Goal: Transaction & Acquisition: Download file/media

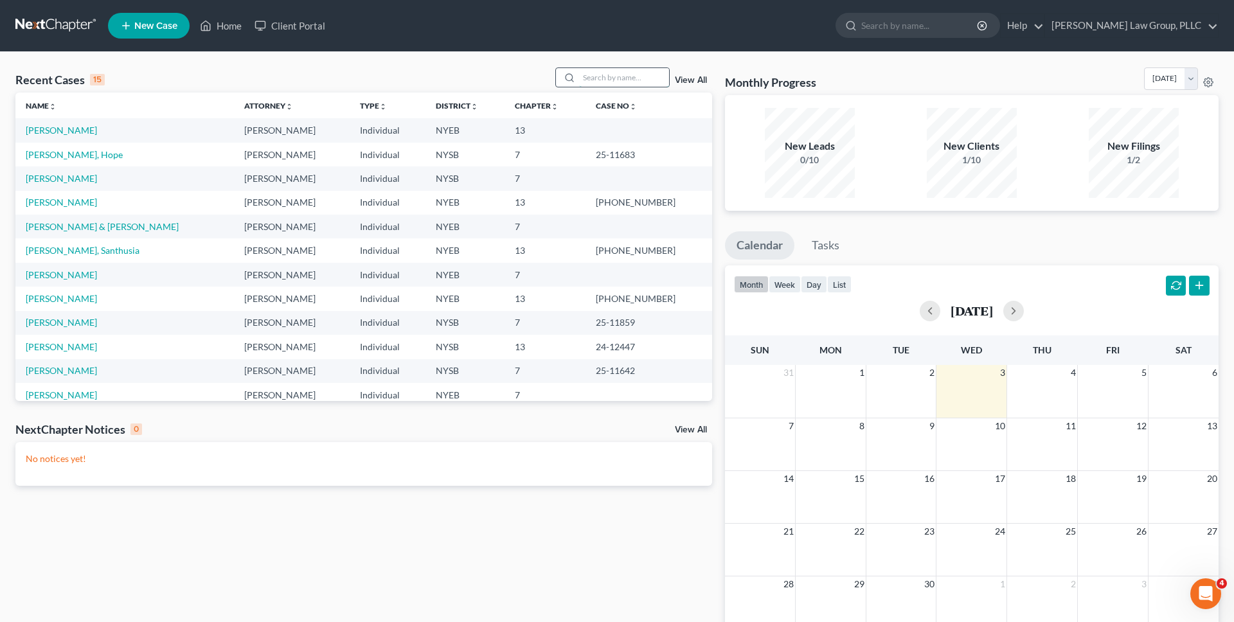
click at [607, 73] on input "search" at bounding box center [624, 77] width 90 height 19
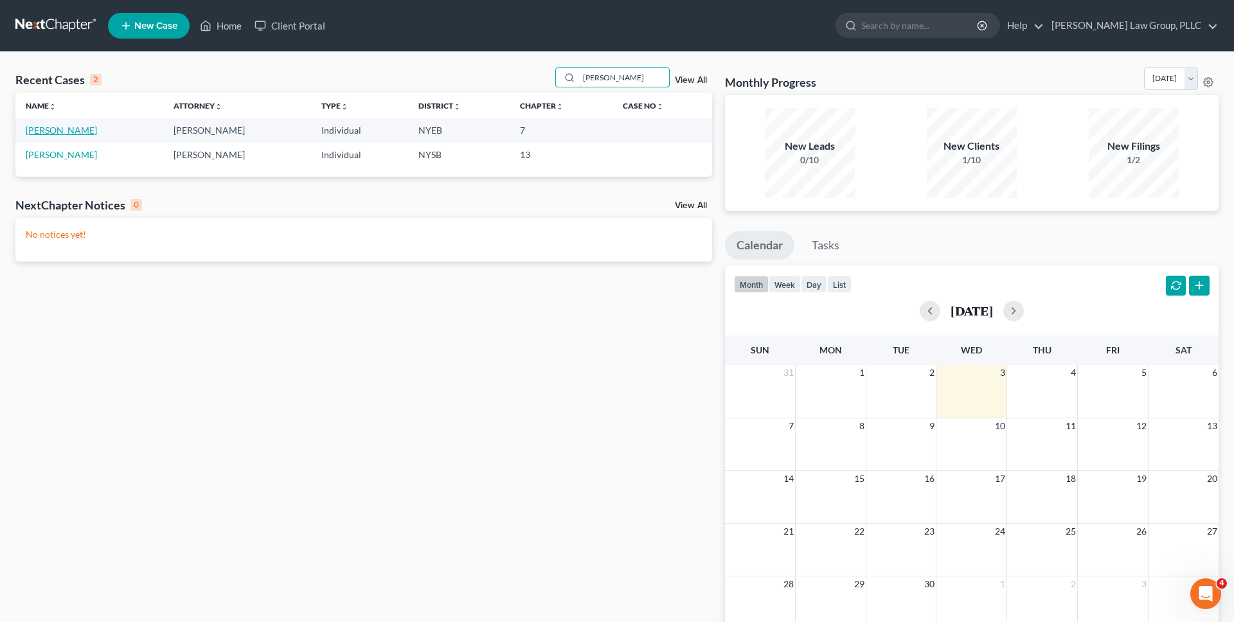
type input "[PERSON_NAME]"
click at [44, 127] on link "[PERSON_NAME]" at bounding box center [61, 130] width 71 height 11
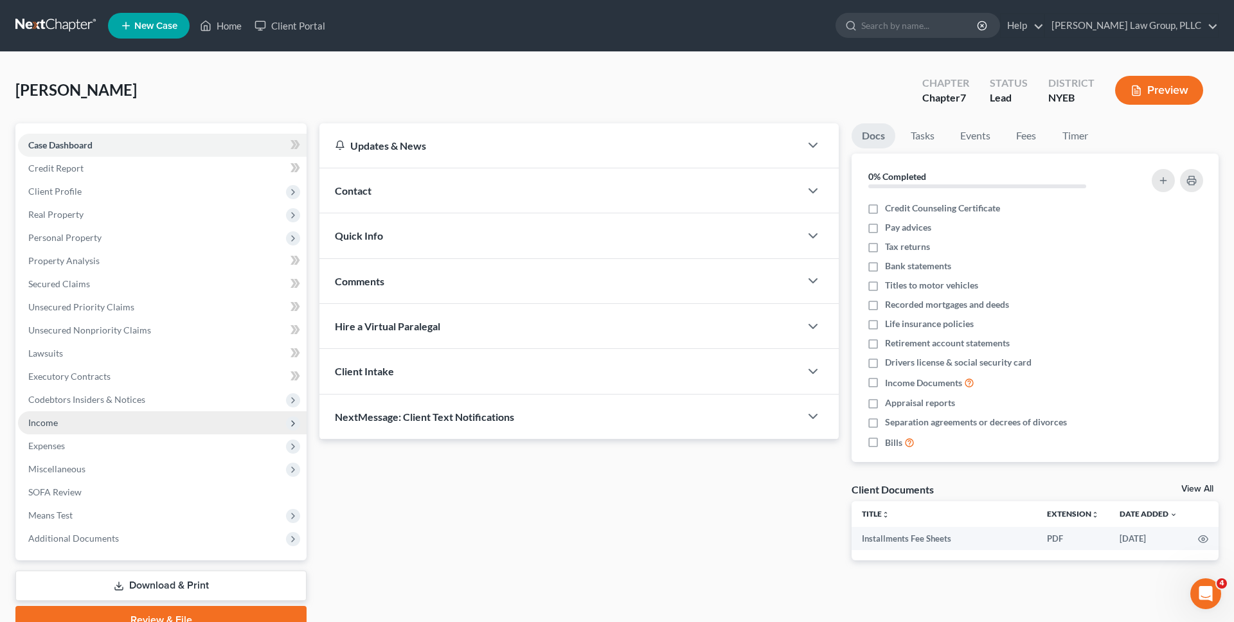
click at [103, 419] on span "Income" at bounding box center [162, 422] width 289 height 23
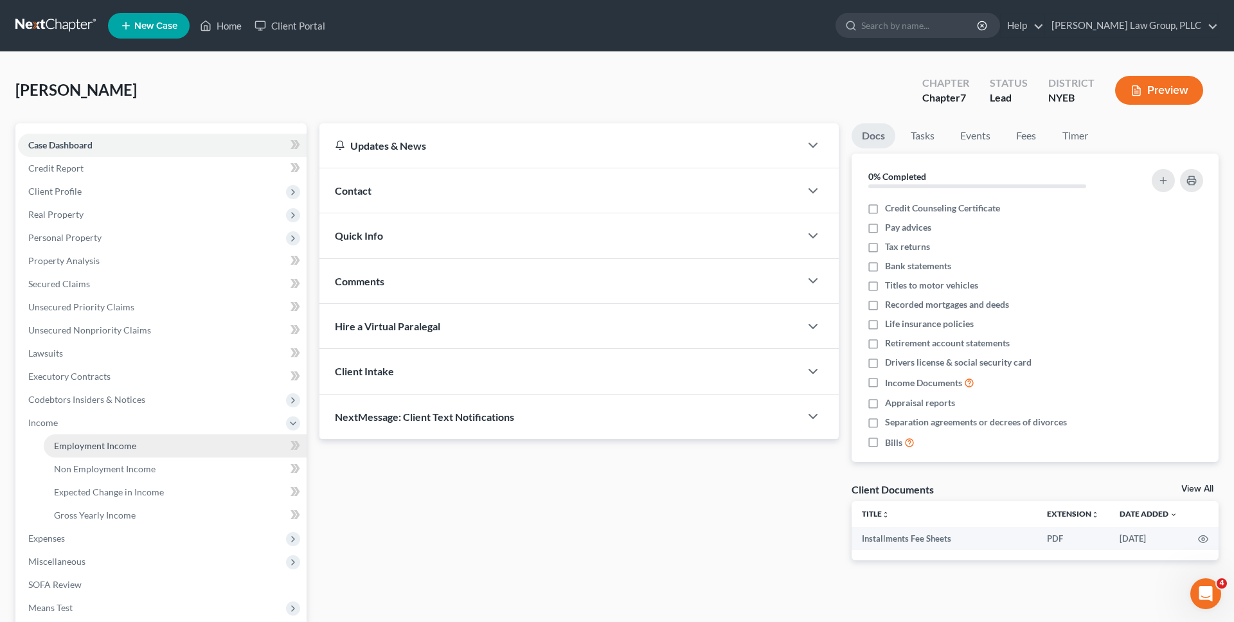
click at [116, 434] on link "Employment Income" at bounding box center [175, 445] width 263 height 23
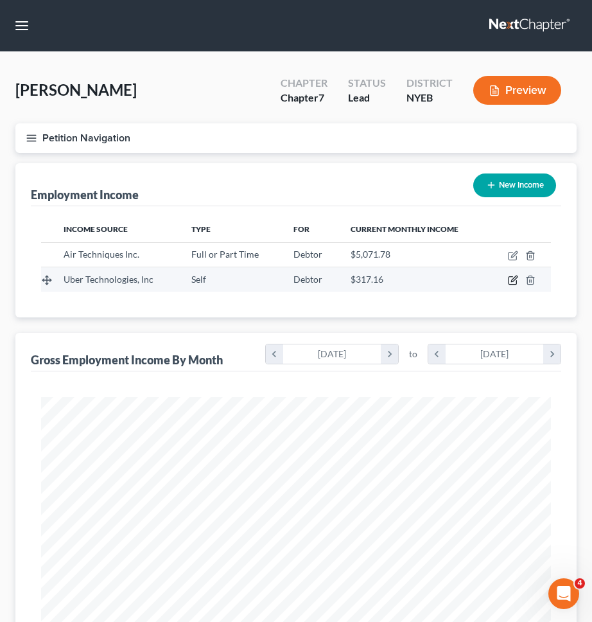
click at [514, 281] on icon "button" at bounding box center [513, 280] width 10 height 10
select select "1"
select select "35"
select select "0"
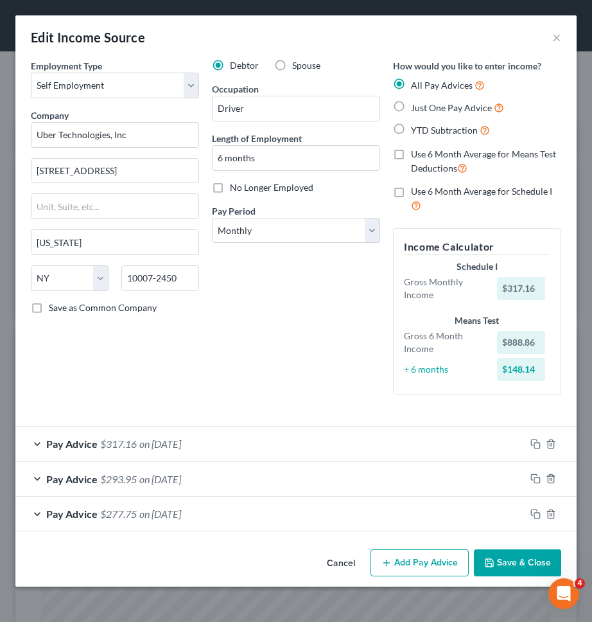
click at [337, 560] on button "Cancel" at bounding box center [341, 564] width 49 height 26
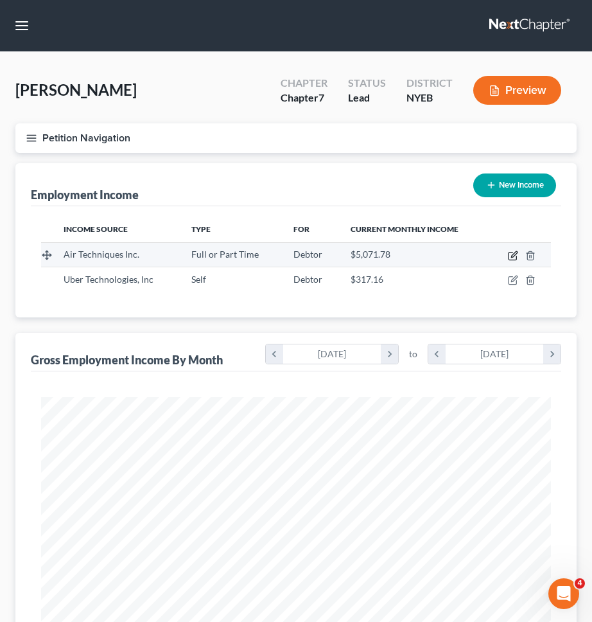
click at [510, 260] on icon "button" at bounding box center [513, 257] width 8 height 8
select select "0"
select select "35"
select select "3"
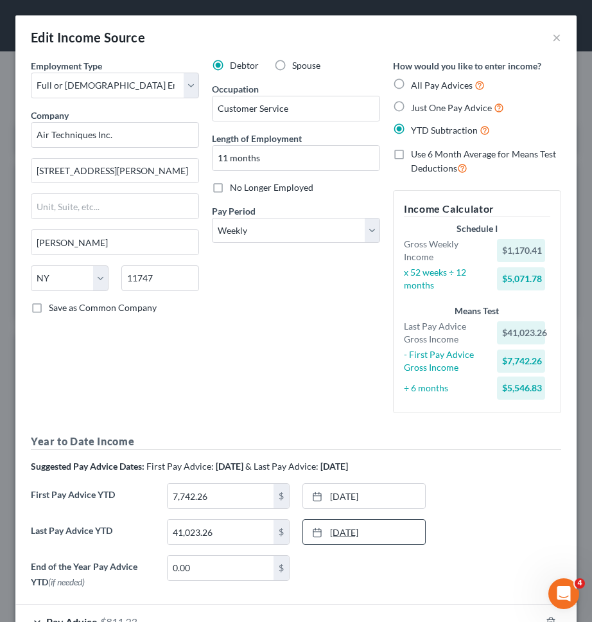
click at [357, 537] on link "[DATE]" at bounding box center [364, 532] width 122 height 24
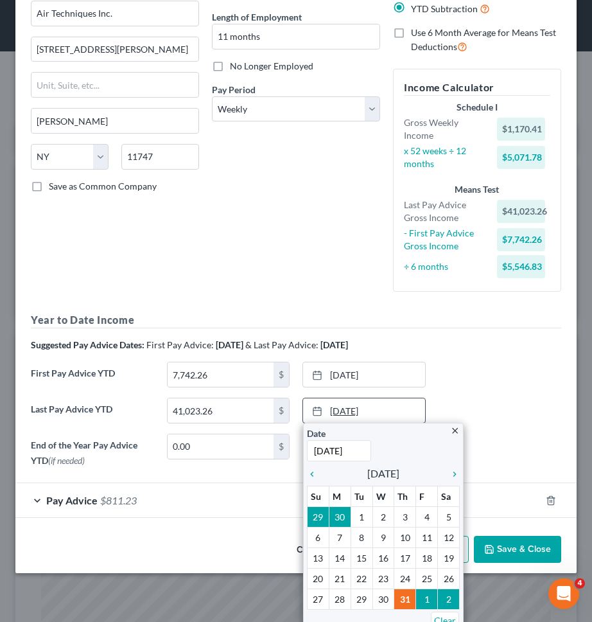
scroll to position [125, 0]
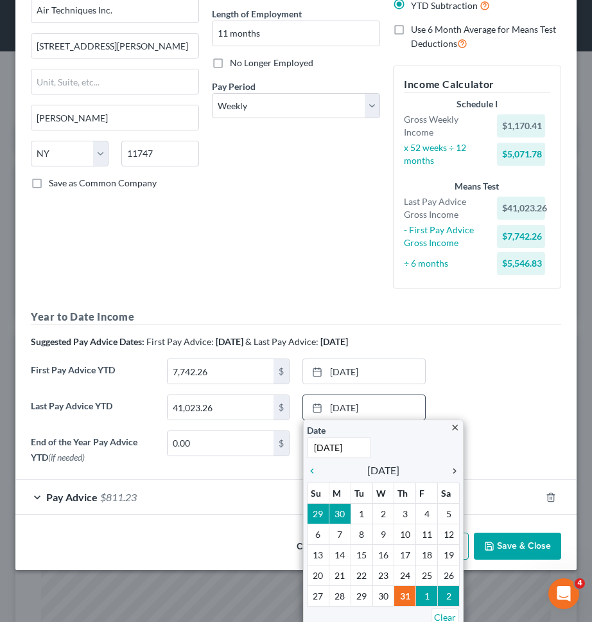
click at [454, 468] on icon "chevron_right" at bounding box center [451, 471] width 17 height 10
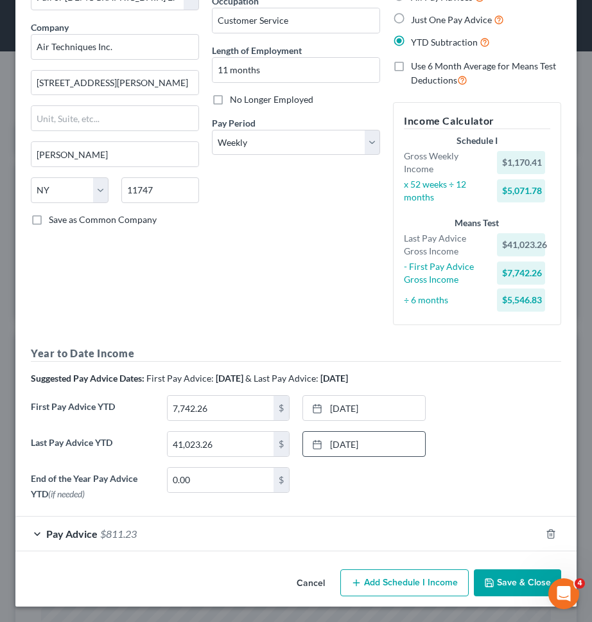
scroll to position [88, 0]
click at [254, 449] on input "41,023.26" at bounding box center [221, 444] width 107 height 24
type input "45,642"
click at [264, 291] on div "Debtor Spouse Occupation Customer Service Length of Employment 11 months No Lon…" at bounding box center [296, 153] width 181 height 364
click at [359, 413] on link "[DATE]" at bounding box center [364, 408] width 122 height 24
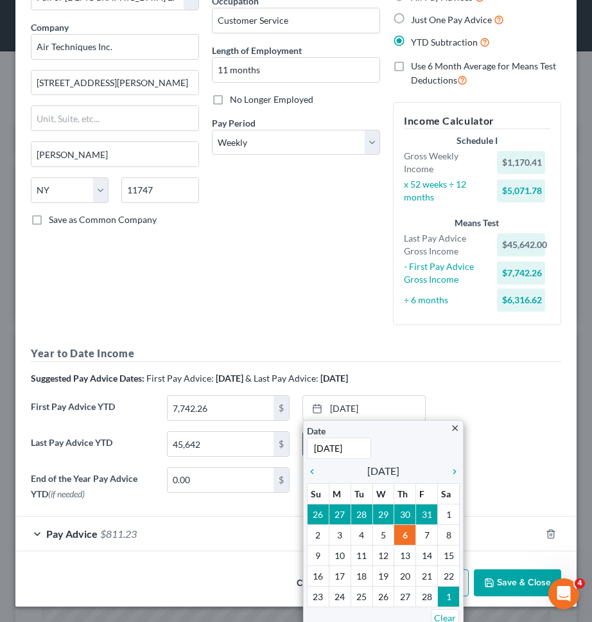
type input "[DATE]"
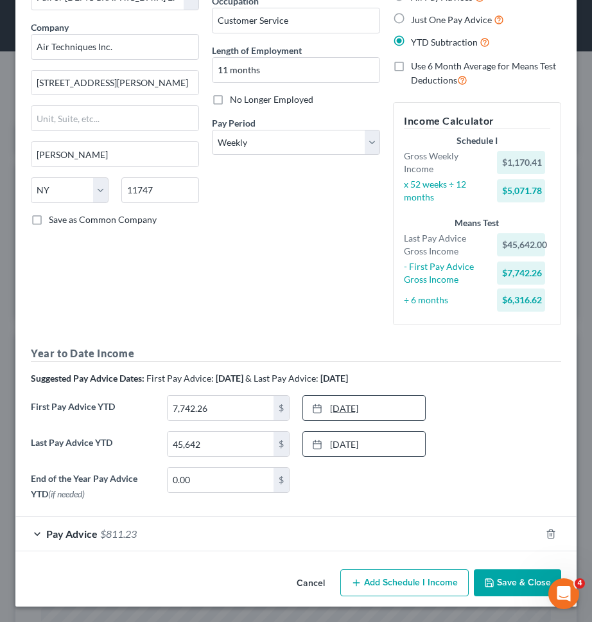
click at [392, 410] on link "[DATE]" at bounding box center [364, 408] width 122 height 24
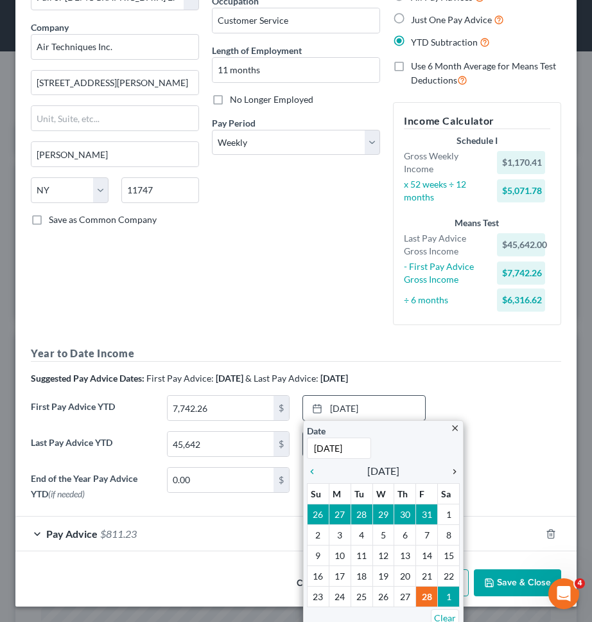
click at [450, 474] on icon "chevron_right" at bounding box center [451, 472] width 17 height 10
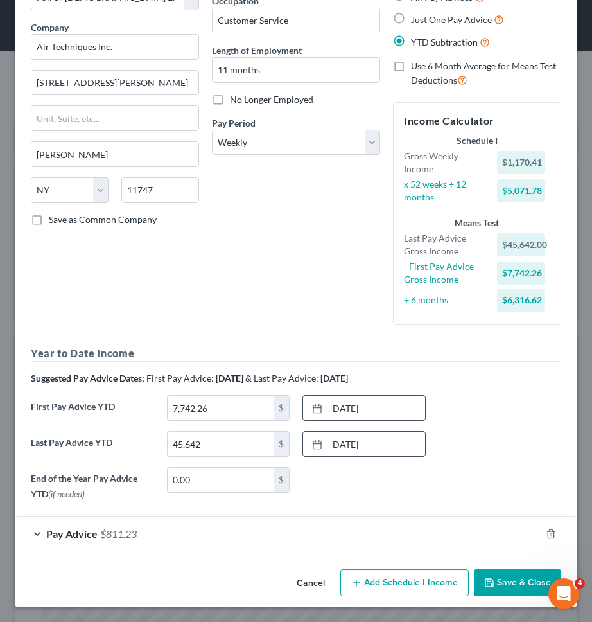
click at [357, 416] on link "[DATE]" at bounding box center [364, 408] width 122 height 24
click at [492, 582] on icon "button" at bounding box center [489, 583] width 10 height 10
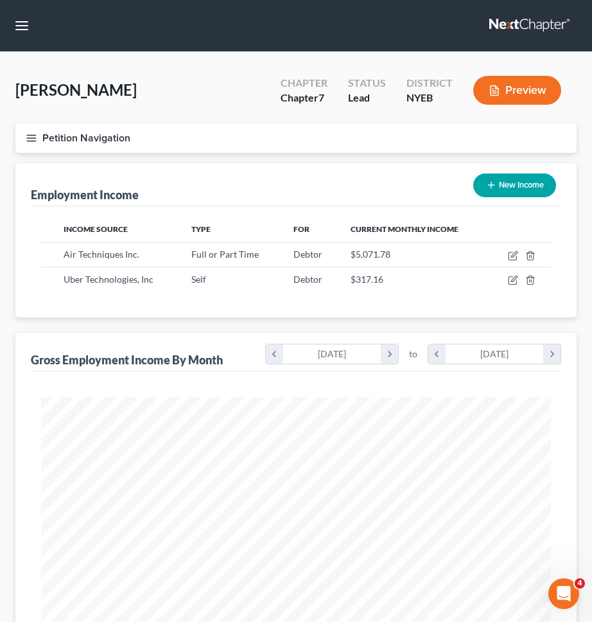
scroll to position [381, 0]
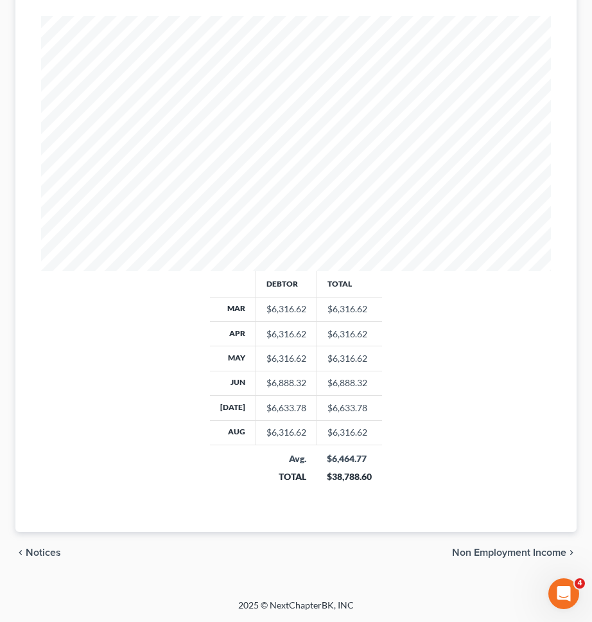
click at [474, 549] on span "Non Employment Income" at bounding box center [509, 552] width 114 height 10
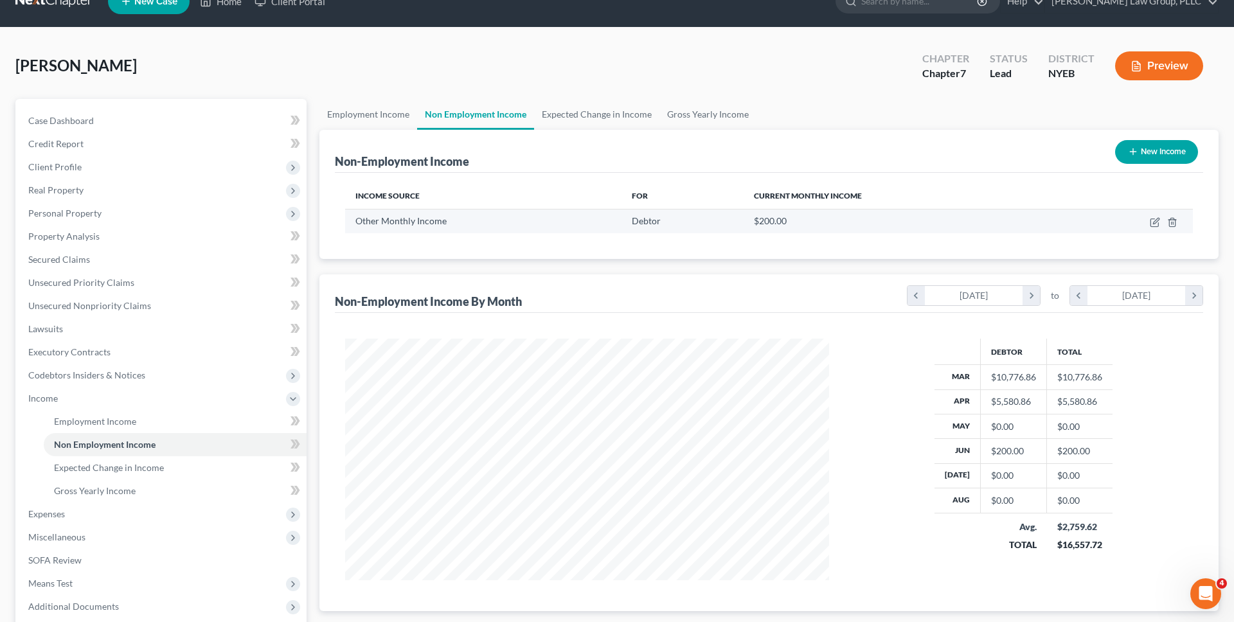
scroll to position [154, 0]
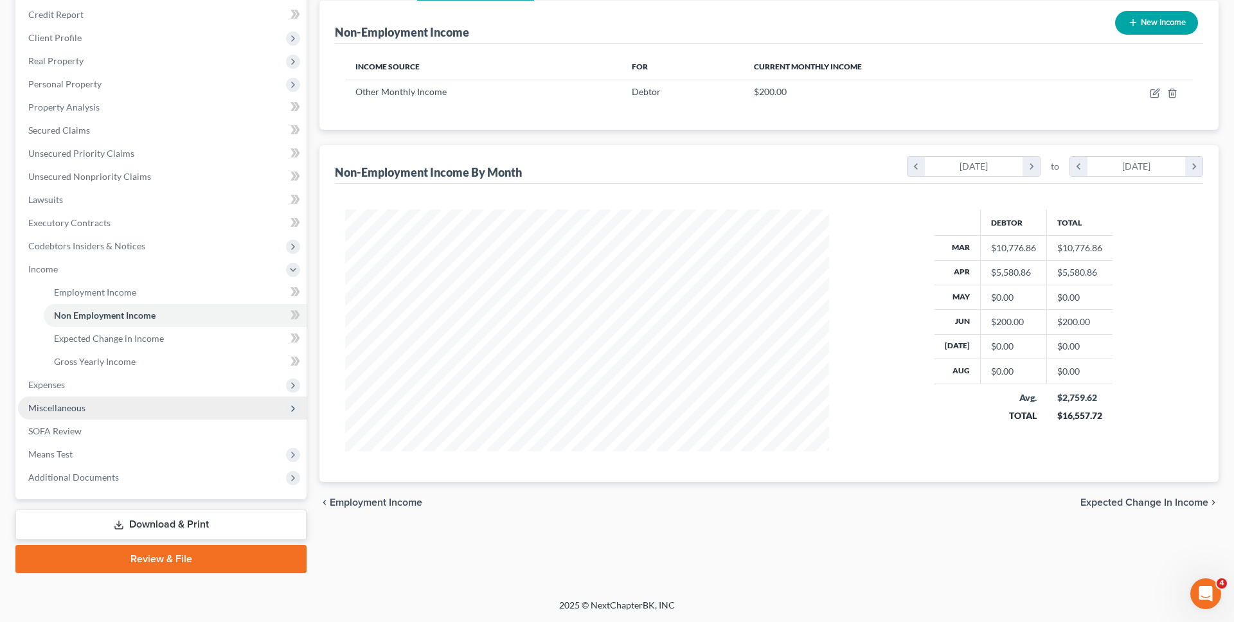
click at [182, 416] on span "Miscellaneous" at bounding box center [162, 407] width 289 height 23
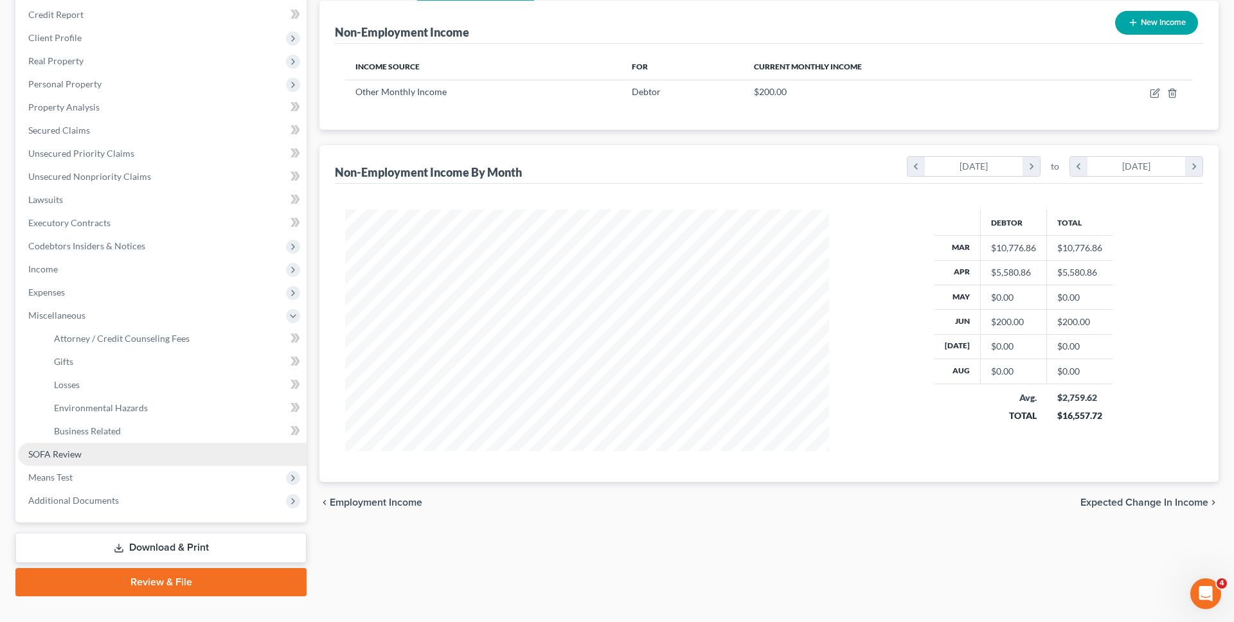
click at [162, 458] on link "SOFA Review" at bounding box center [162, 454] width 289 height 23
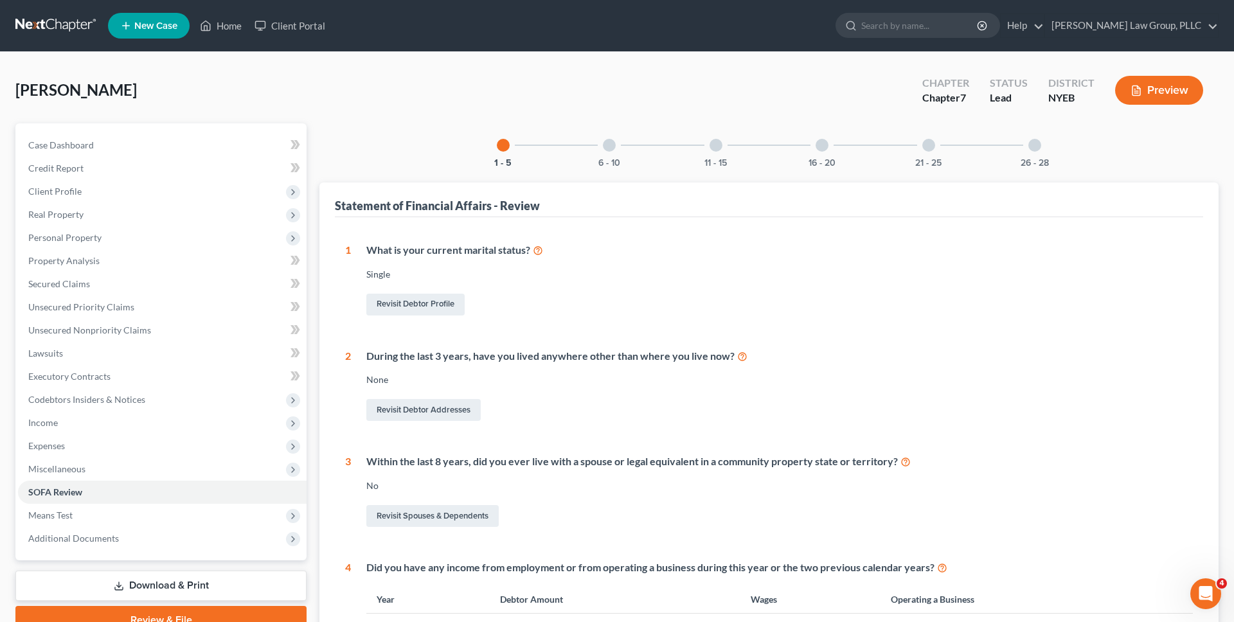
scroll to position [112, 0]
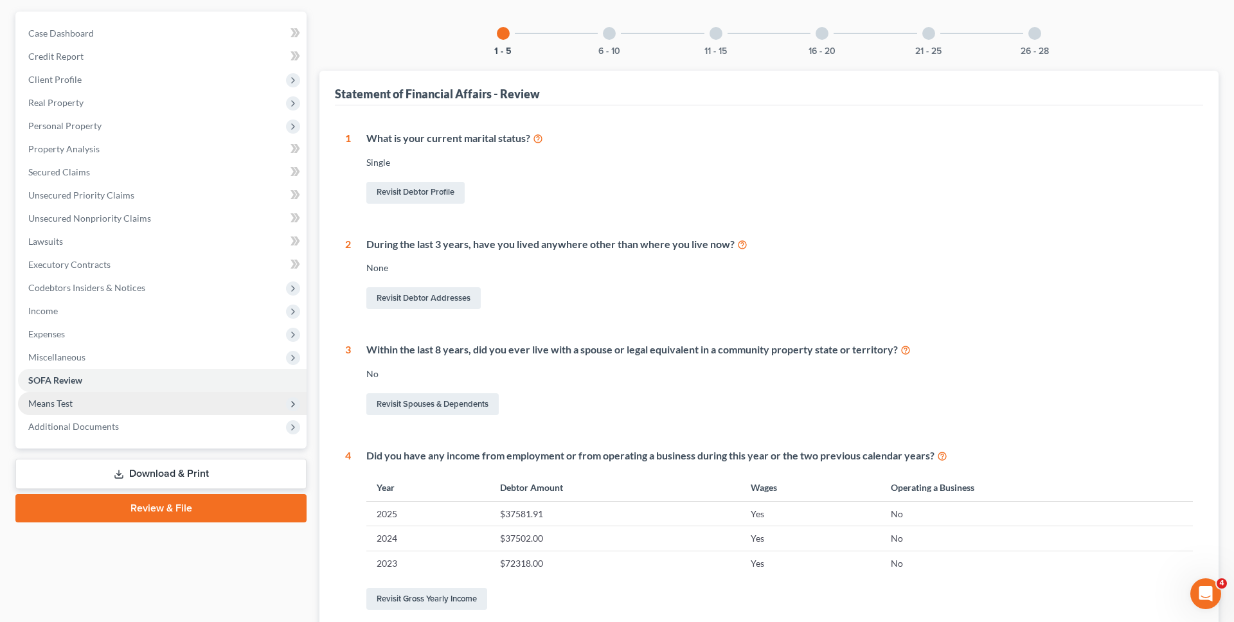
click at [164, 400] on span "Means Test" at bounding box center [162, 403] width 289 height 23
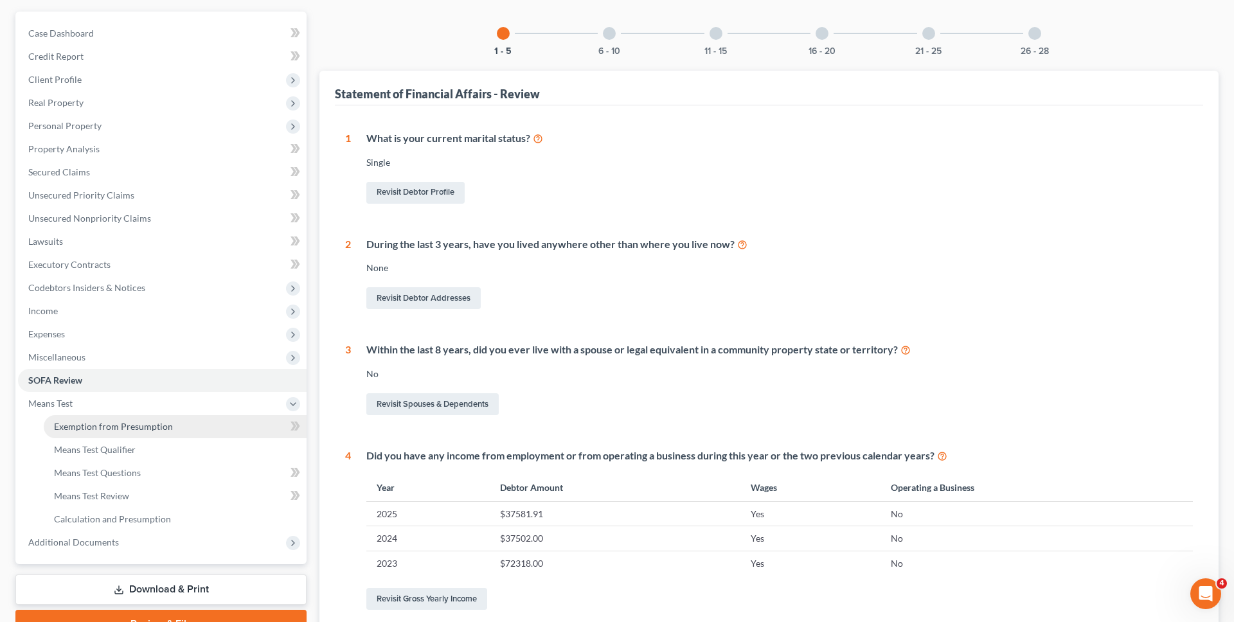
click at [161, 429] on span "Exemption from Presumption" at bounding box center [113, 426] width 119 height 11
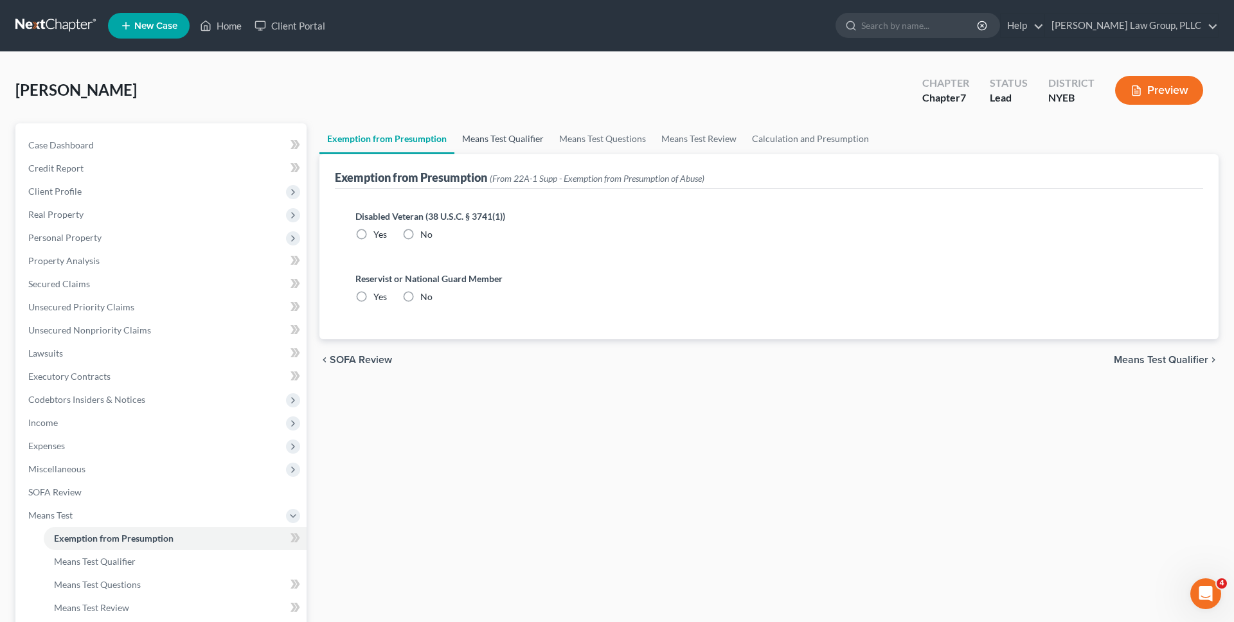
click at [475, 125] on link "Means Test Qualifier" at bounding box center [502, 138] width 97 height 31
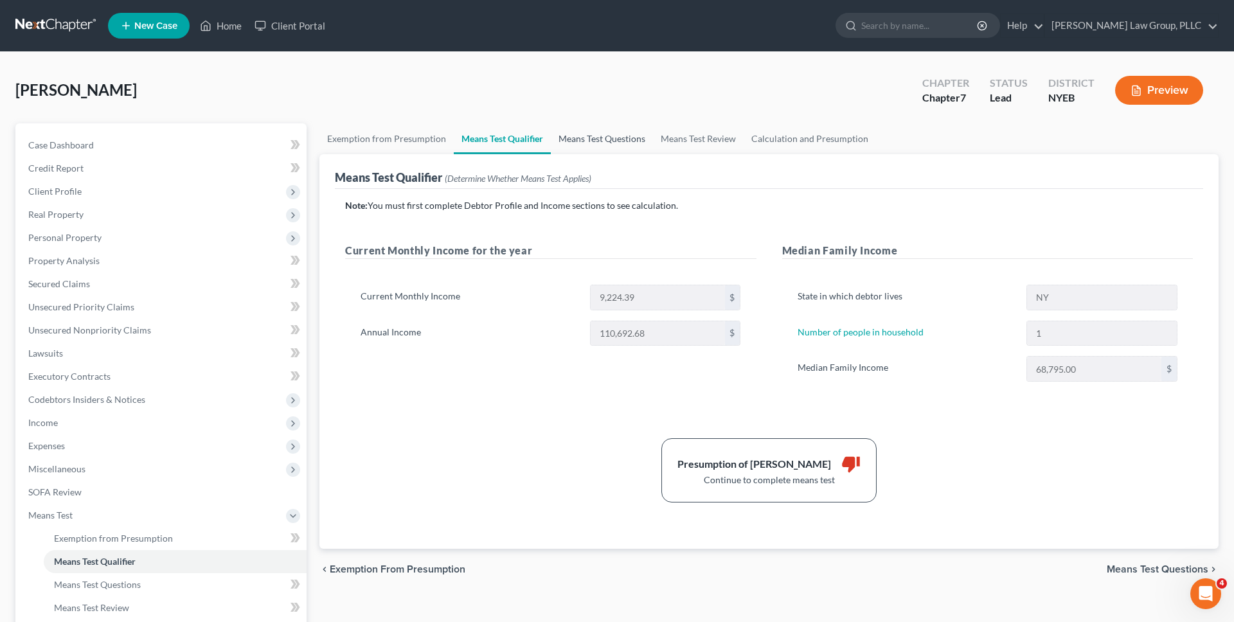
click at [610, 139] on link "Means Test Questions" at bounding box center [602, 138] width 102 height 31
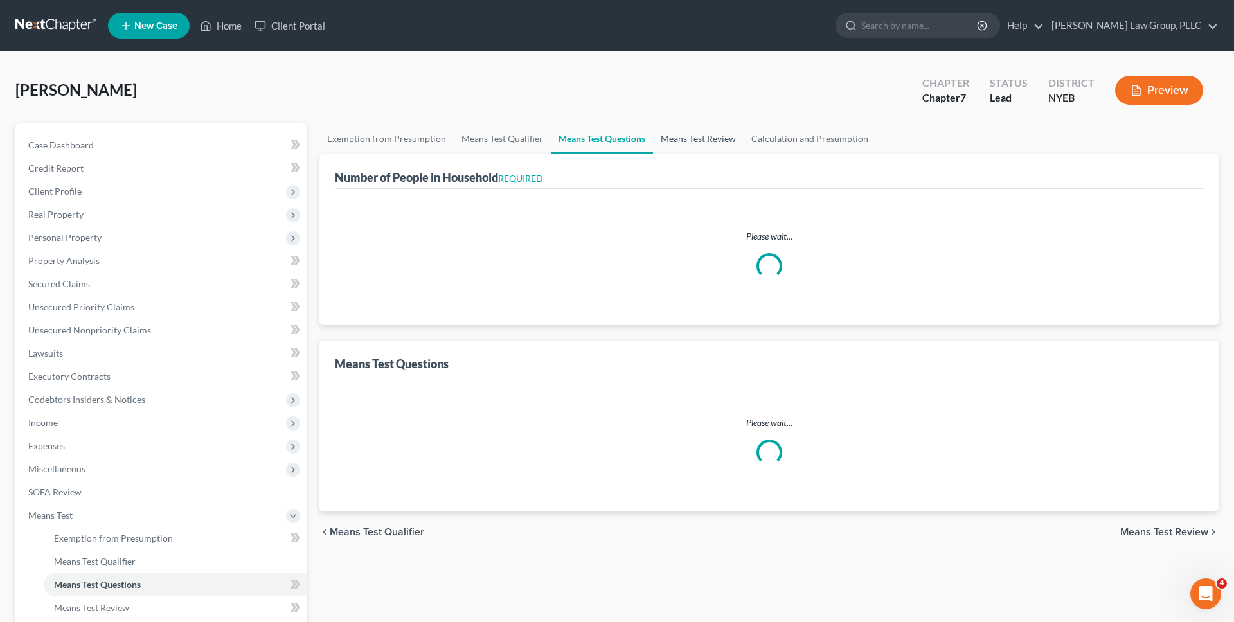
select select "1"
select select "60"
select select "1"
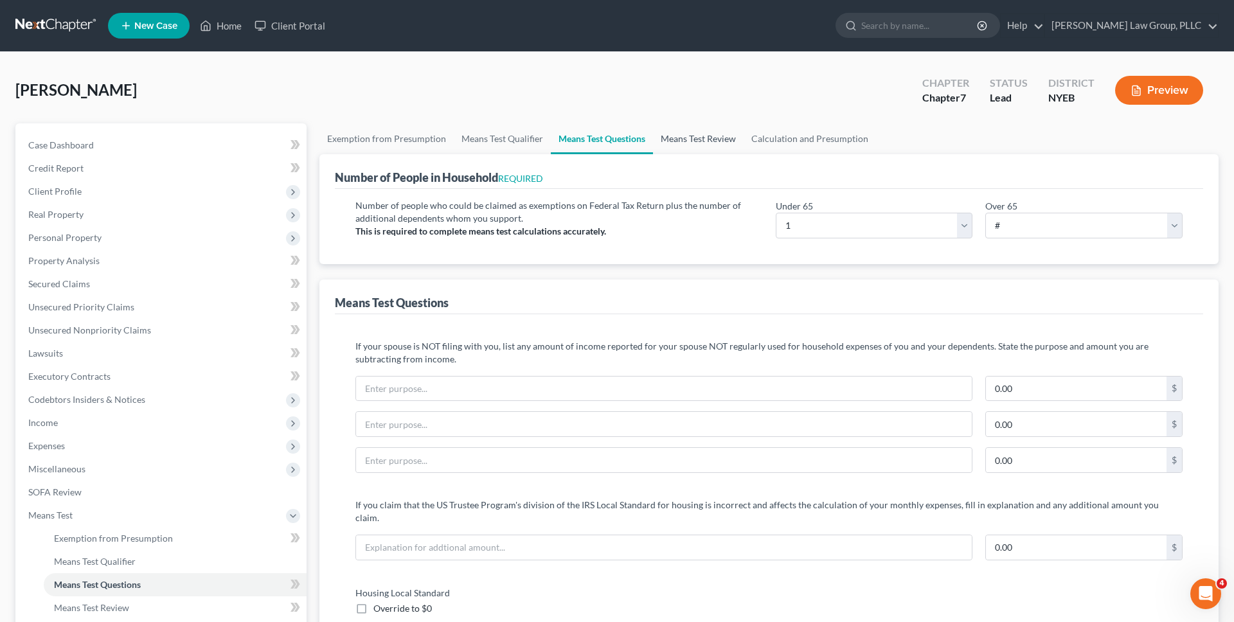
click at [681, 139] on link "Means Test Review" at bounding box center [698, 138] width 91 height 31
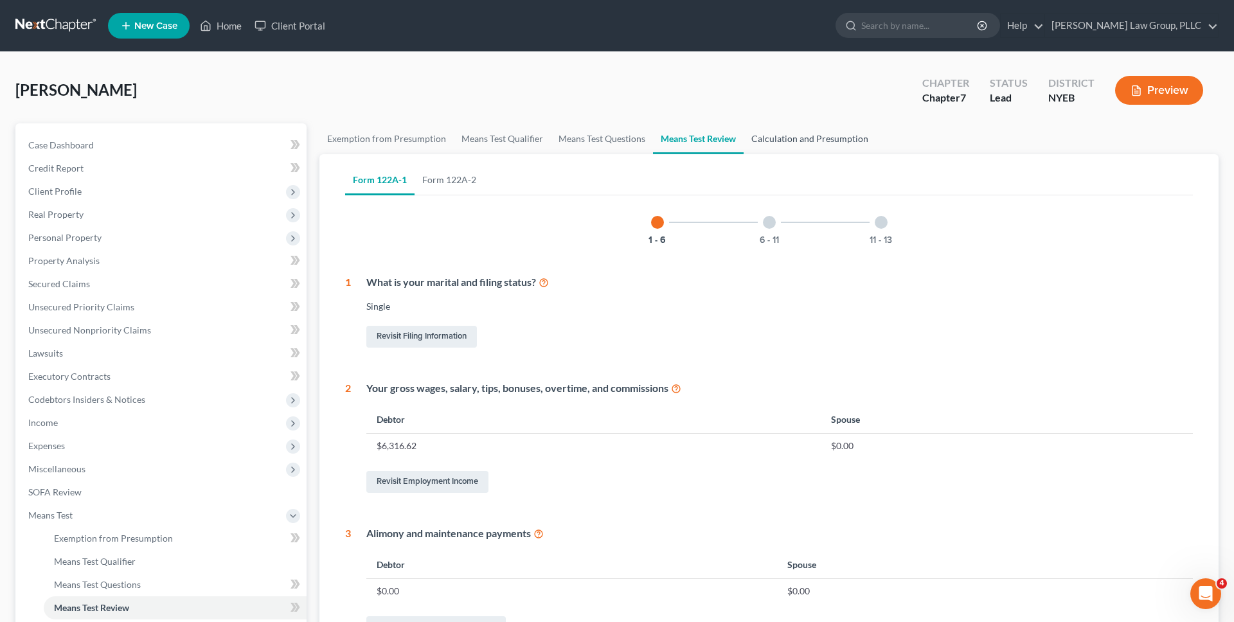
click at [820, 142] on link "Calculation and Presumption" at bounding box center [809, 138] width 132 height 31
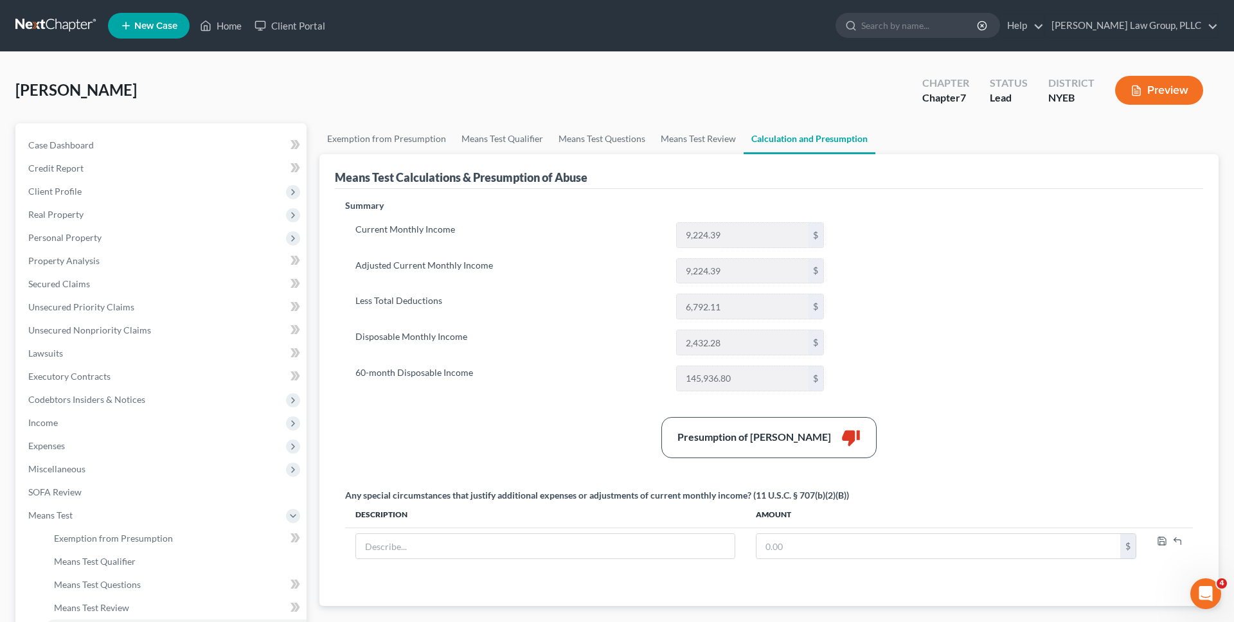
click at [881, 252] on div "Summary Current Monthly Income 9,224.39 $ Adjusted Current Monthly Income 9,224…" at bounding box center [769, 394] width 860 height 391
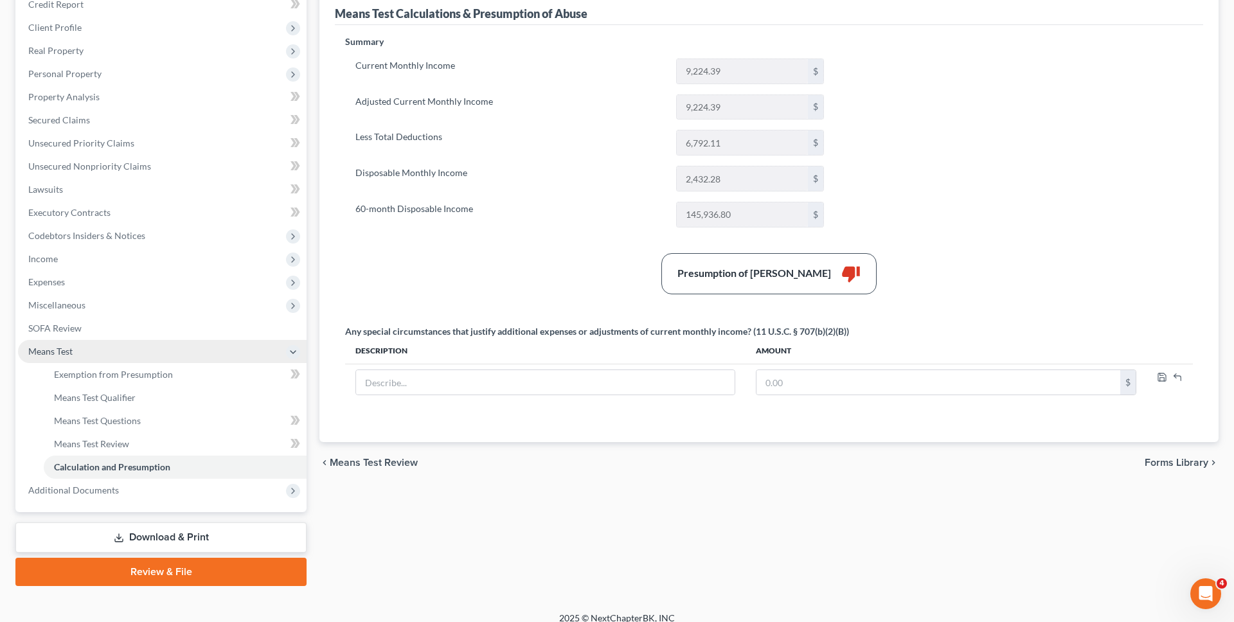
scroll to position [177, 0]
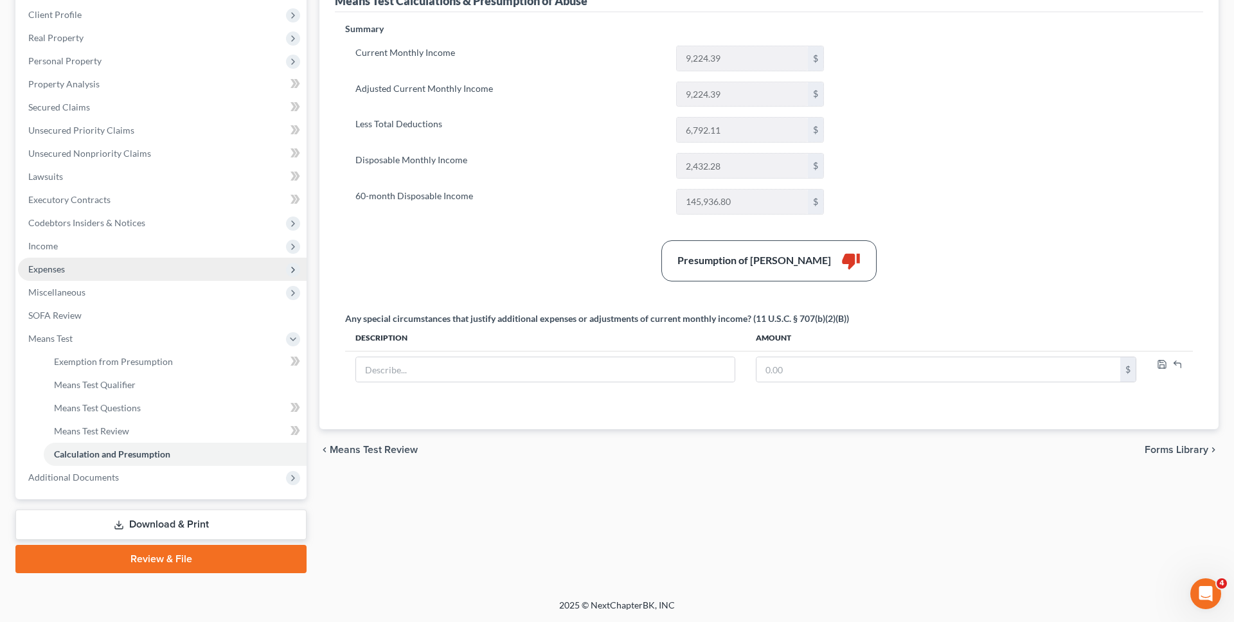
click at [171, 265] on span "Expenses" at bounding box center [162, 269] width 289 height 23
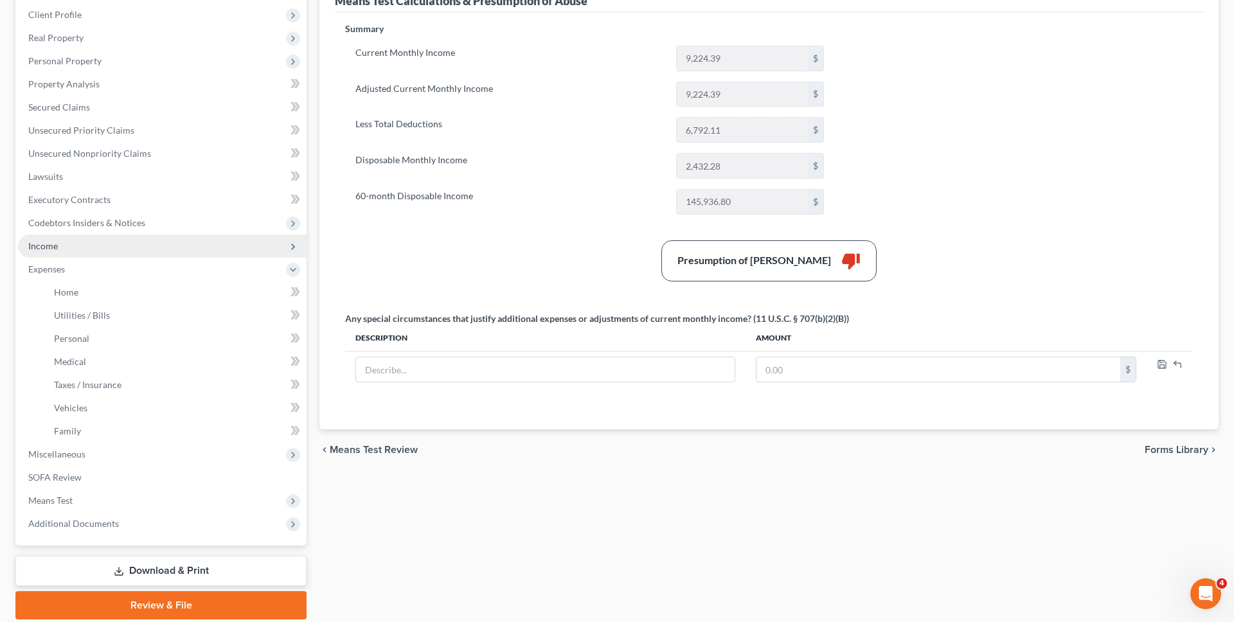
click at [171, 251] on span "Income" at bounding box center [162, 246] width 289 height 23
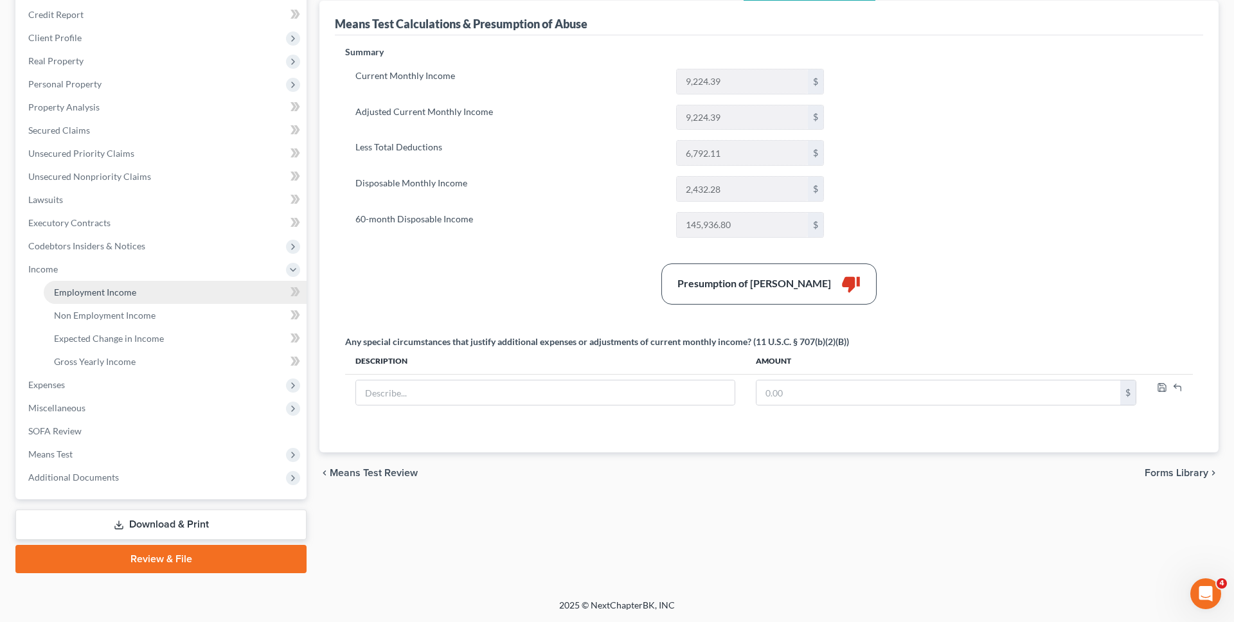
scroll to position [154, 0]
click at [171, 263] on li "Income Employment Income Non Employment Income Expected Change in Income Gross …" at bounding box center [162, 316] width 289 height 116
click at [179, 289] on link "Employment Income" at bounding box center [175, 292] width 263 height 23
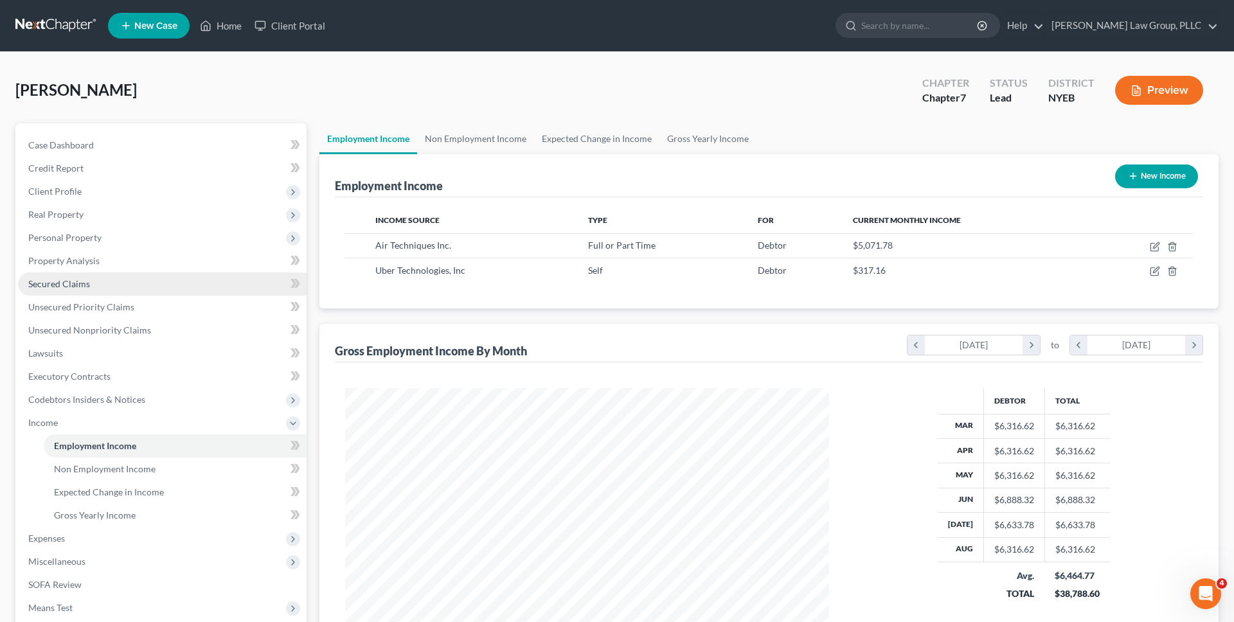
scroll to position [17, 0]
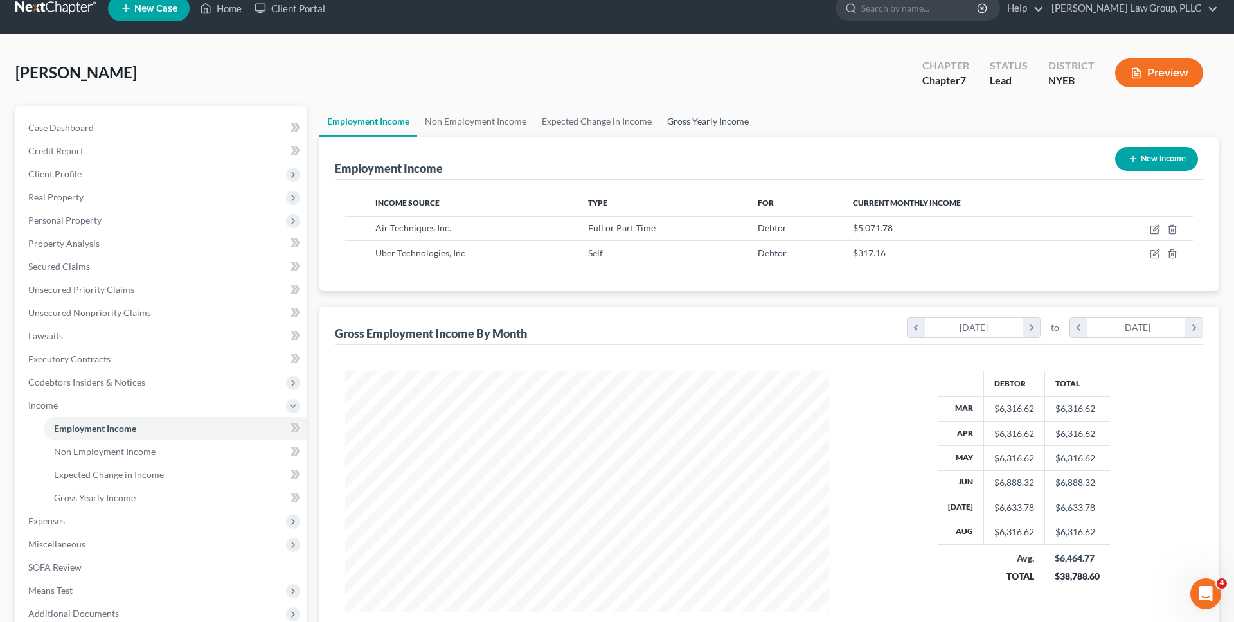
click at [688, 118] on link "Gross Yearly Income" at bounding box center [707, 121] width 97 height 31
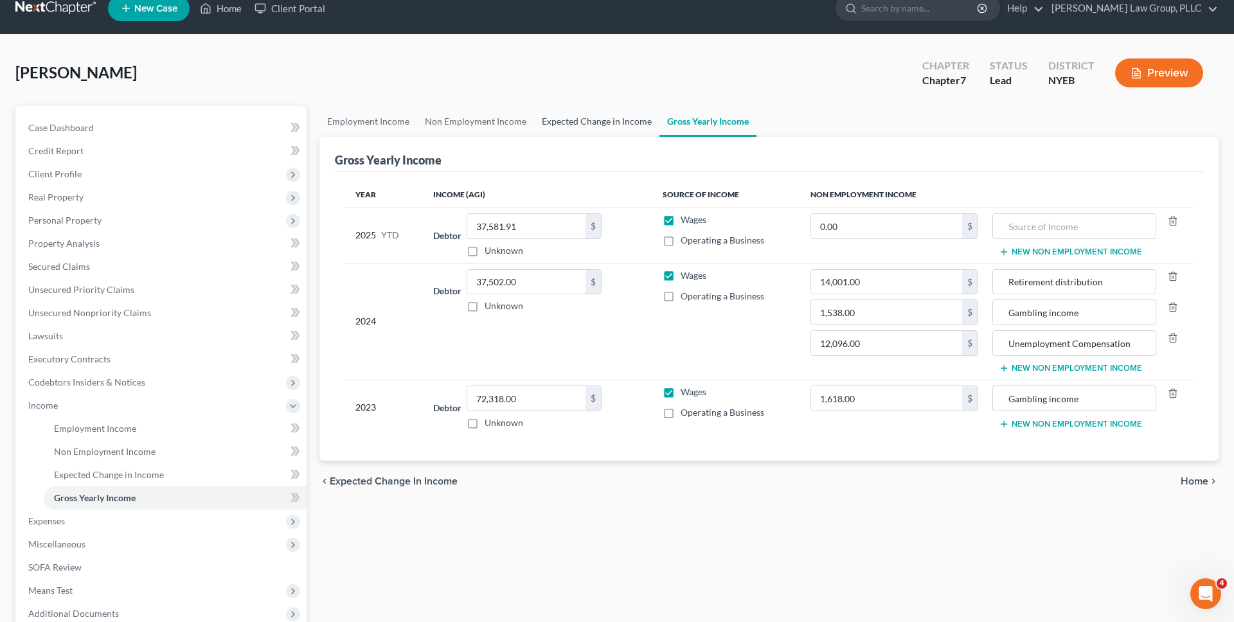
click at [615, 137] on link "Expected Change in Income" at bounding box center [596, 121] width 125 height 31
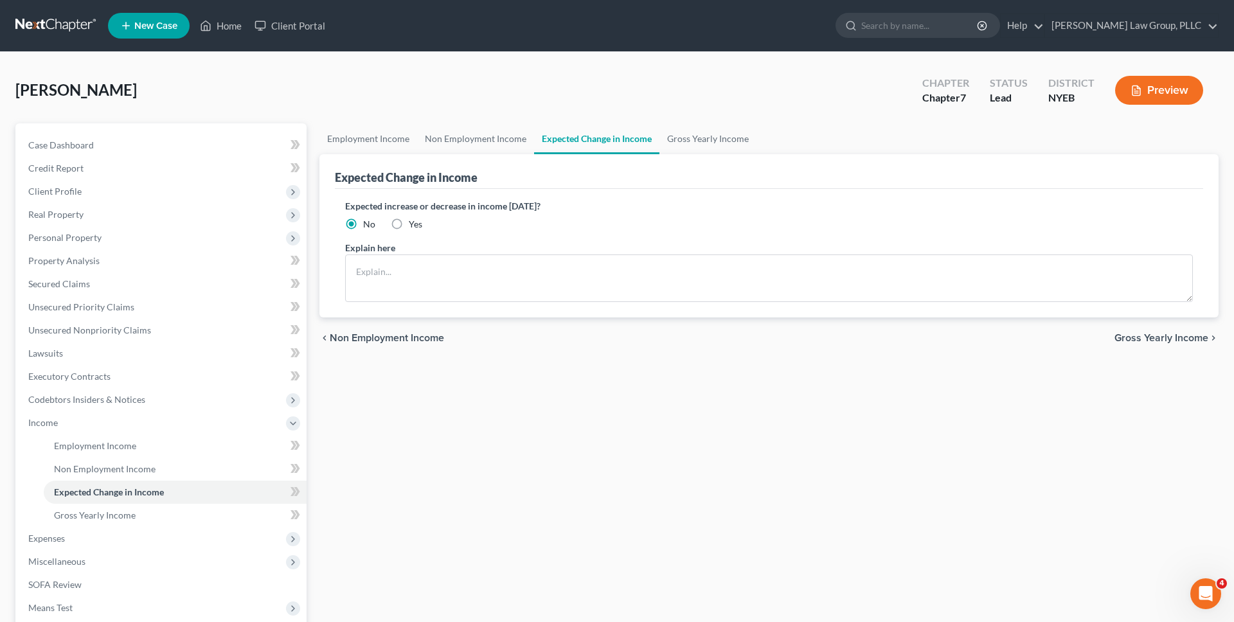
click at [498, 154] on div "Expected Change in Income" at bounding box center [769, 171] width 868 height 35
click at [495, 145] on link "Non Employment Income" at bounding box center [475, 138] width 117 height 31
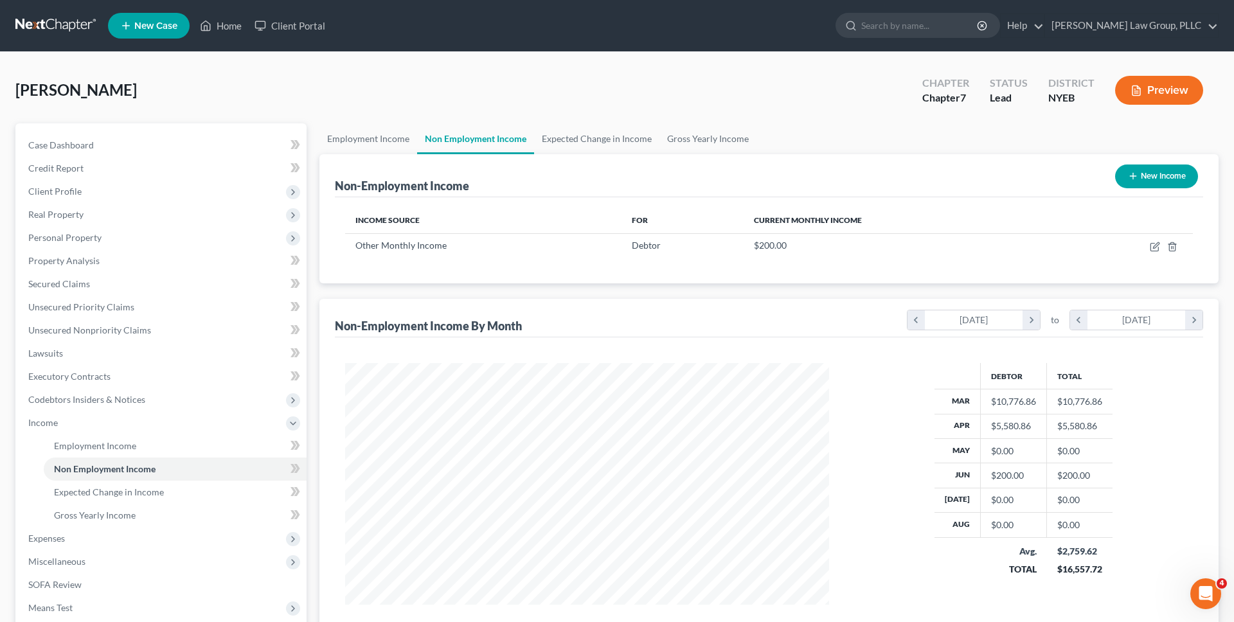
click at [80, 21] on link at bounding box center [56, 25] width 82 height 23
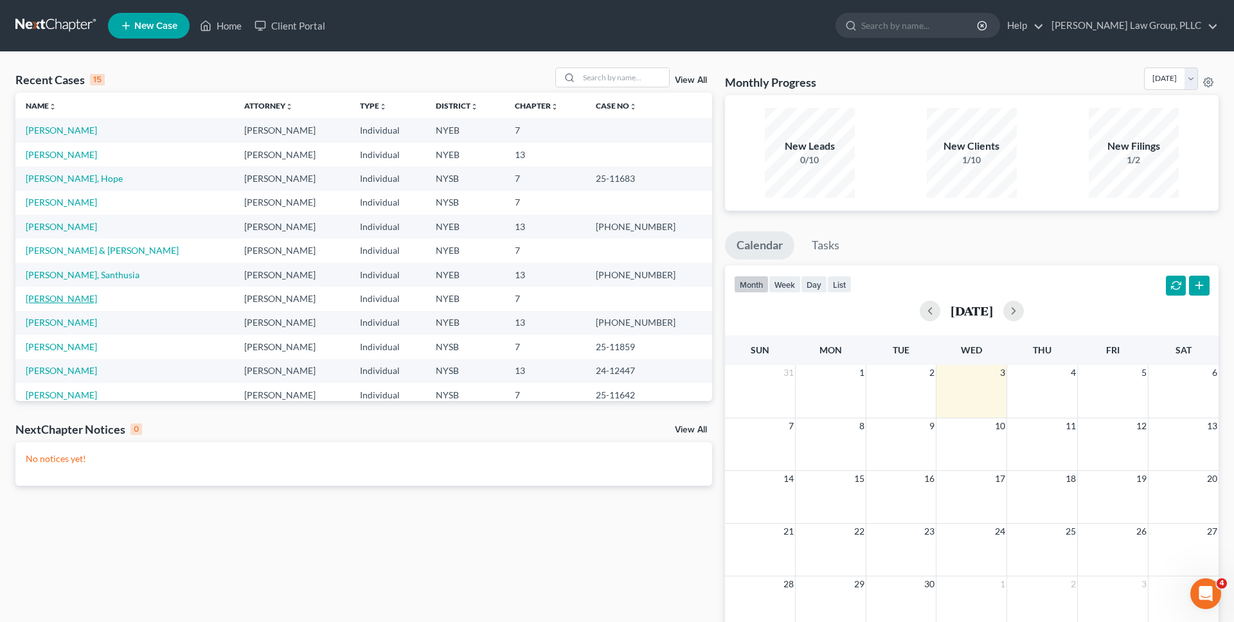
click at [66, 294] on link "[PERSON_NAME]" at bounding box center [61, 298] width 71 height 11
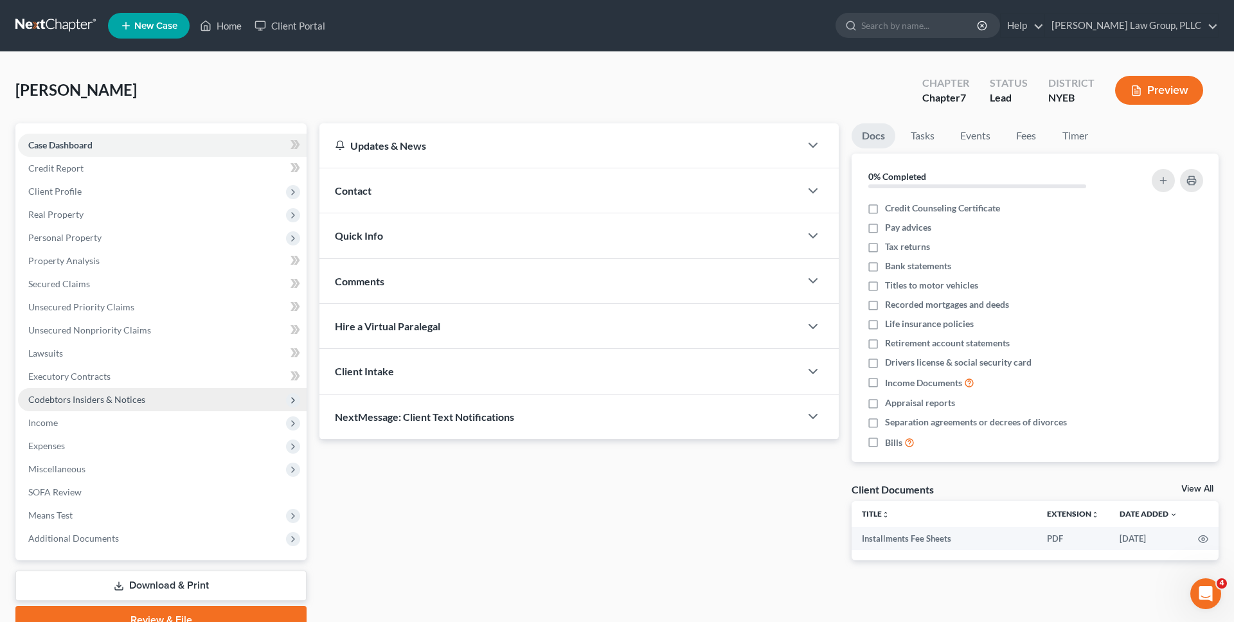
scroll to position [61, 0]
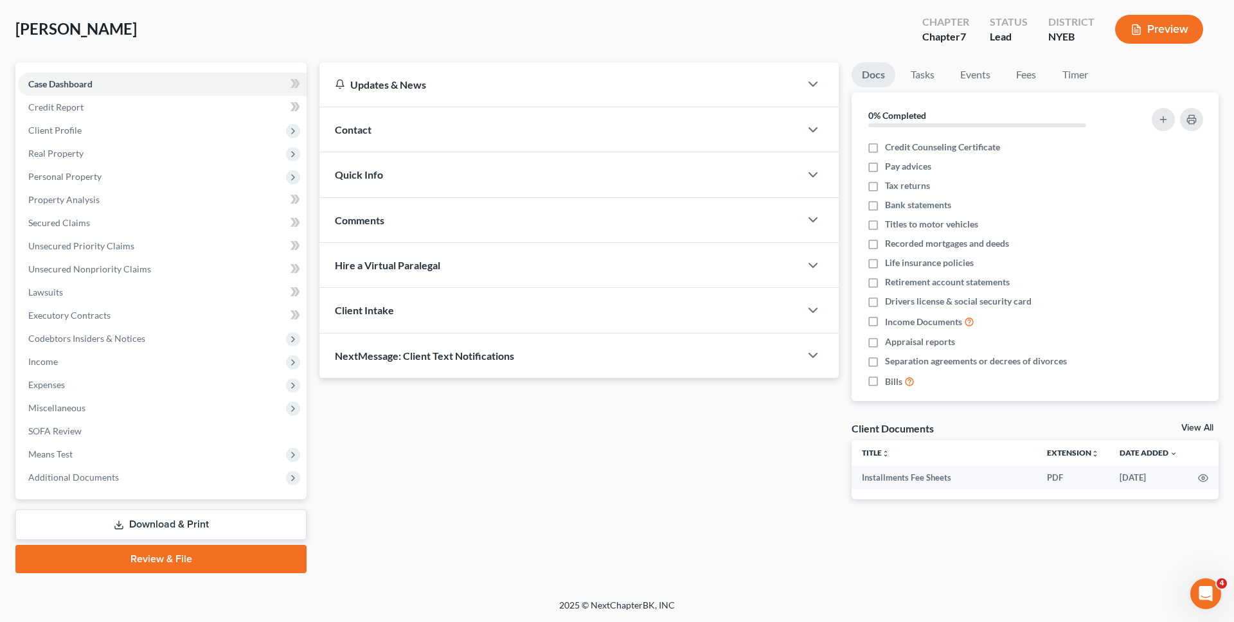
click at [227, 525] on link "Download & Print" at bounding box center [160, 525] width 291 height 30
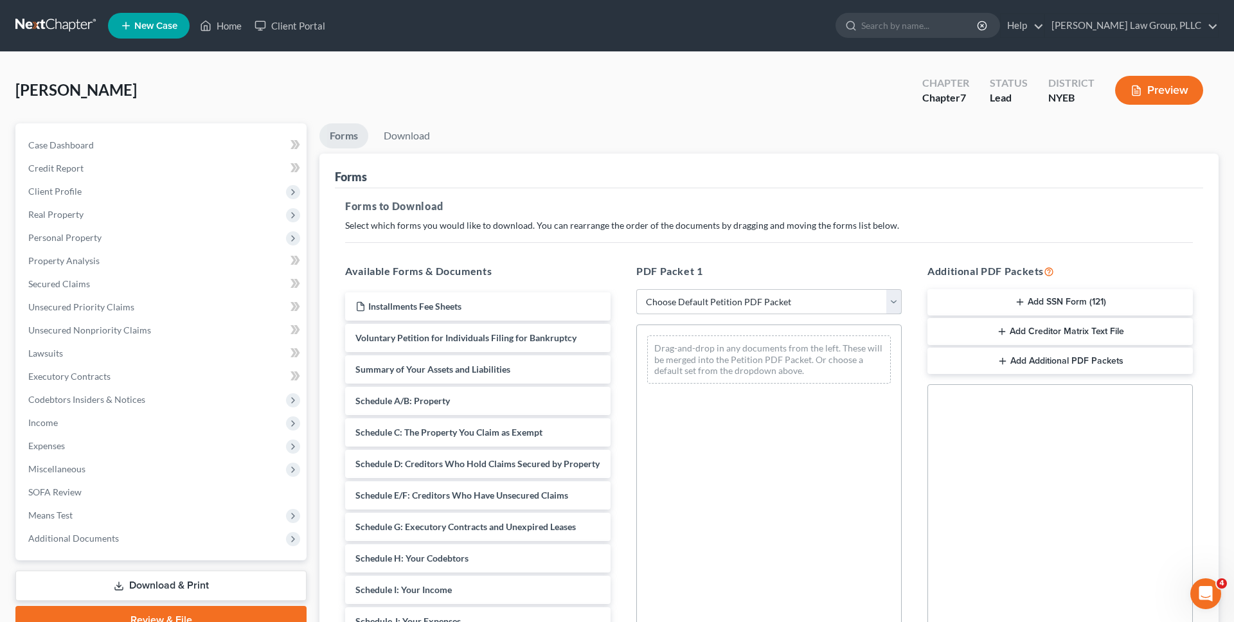
click at [675, 299] on select "Choose Default Petition PDF Packet Complete Bankruptcy Petition (all forms and …" at bounding box center [768, 302] width 265 height 26
select select "0"
click at [636, 289] on select "Choose Default Petition PDF Packet Complete Bankruptcy Petition (all forms and …" at bounding box center [768, 302] width 265 height 26
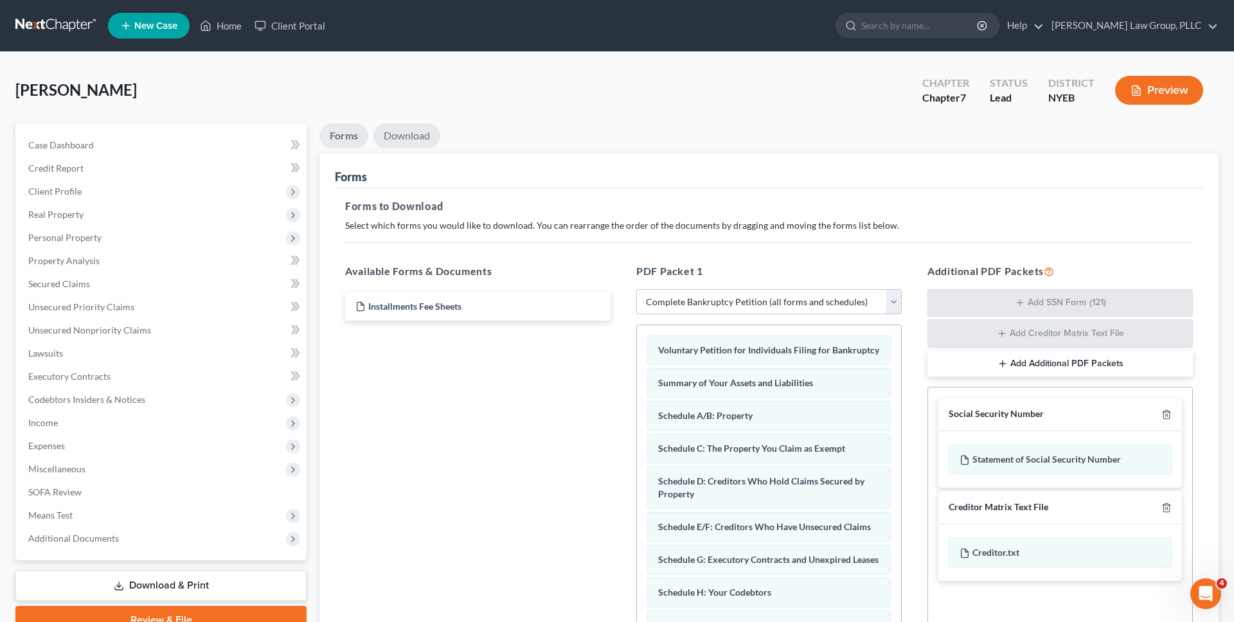
click at [405, 144] on link "Download" at bounding box center [406, 135] width 67 height 25
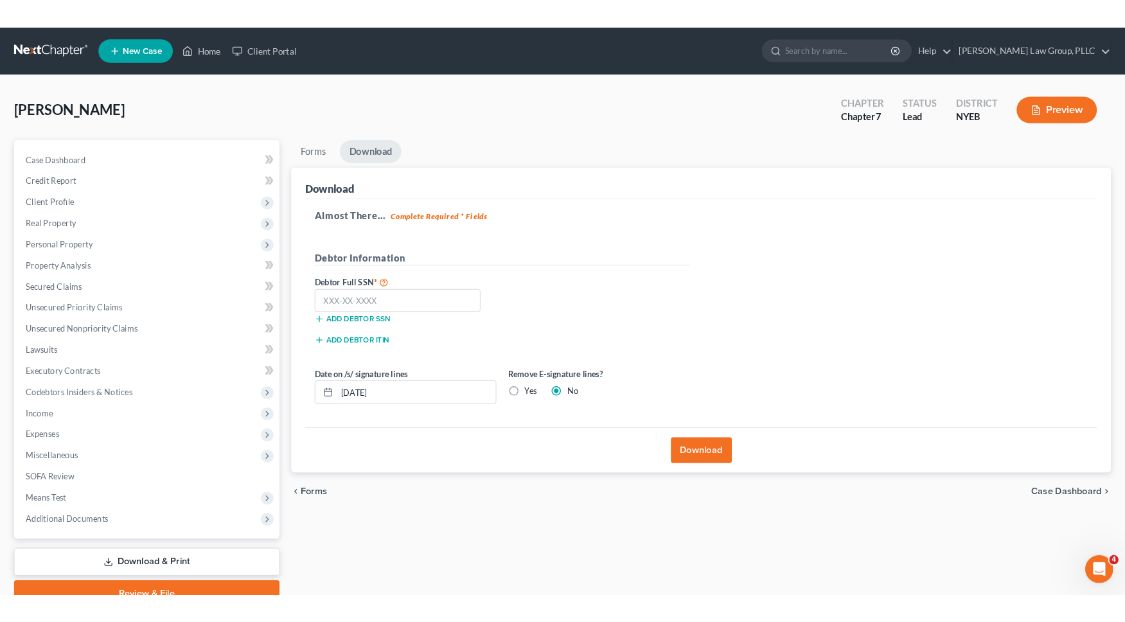
scroll to position [61, 0]
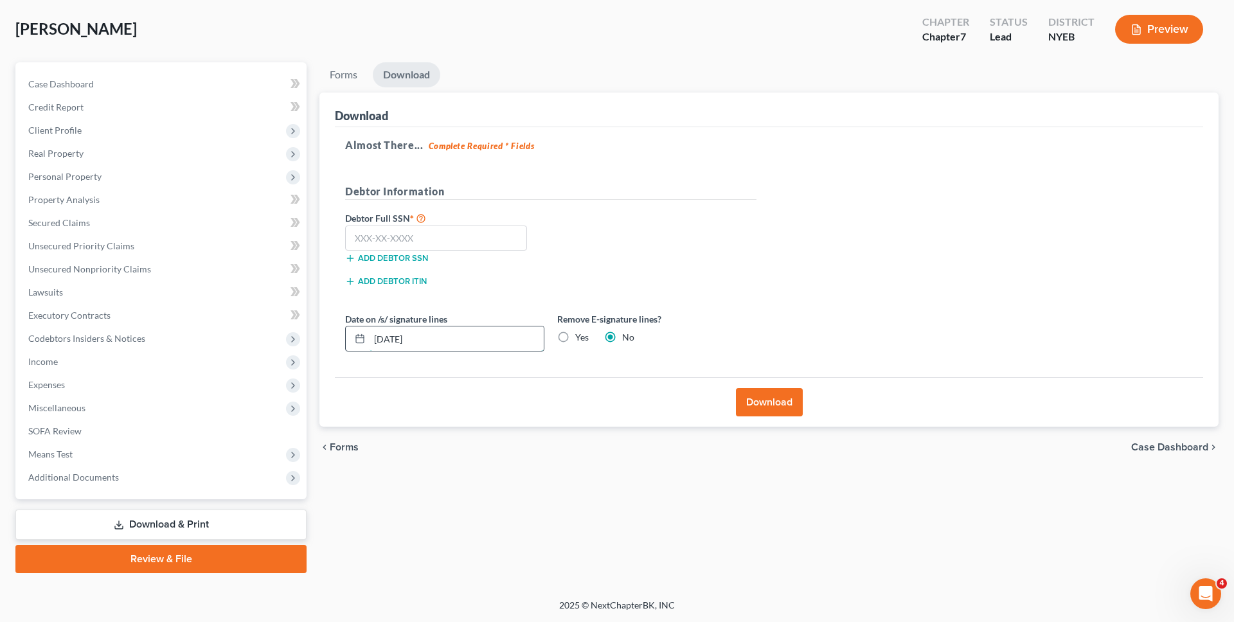
click at [461, 335] on input "09/03/2025" at bounding box center [456, 338] width 174 height 24
click at [575, 337] on label "Yes" at bounding box center [581, 337] width 13 height 13
click at [580, 337] on input "Yes" at bounding box center [584, 335] width 8 height 8
radio input "true"
radio input "false"
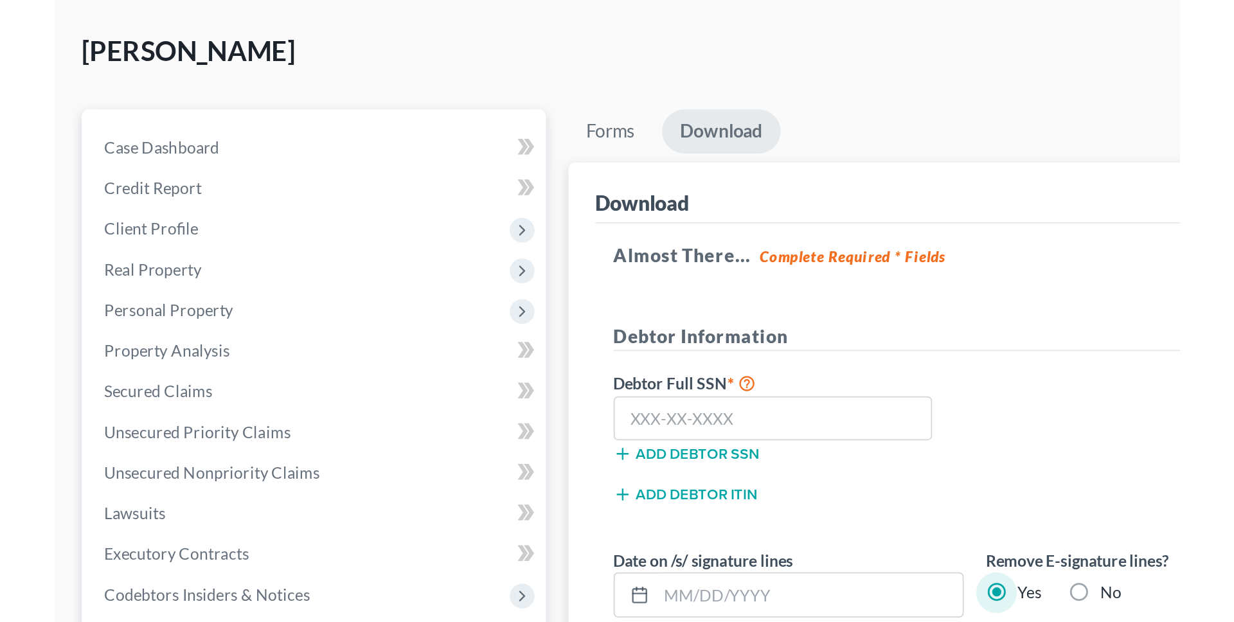
scroll to position [0, 0]
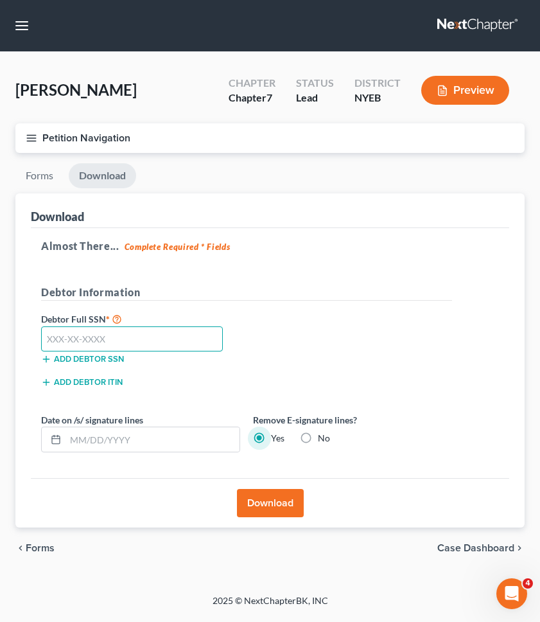
click at [135, 330] on input "text" at bounding box center [132, 339] width 182 height 26
type input "080-72-3889"
click at [367, 361] on div "Debtor Full SSN * 080-72-3889 Add debtor SSN" at bounding box center [247, 343] width 424 height 64
click at [280, 491] on button "Download" at bounding box center [270, 503] width 67 height 28
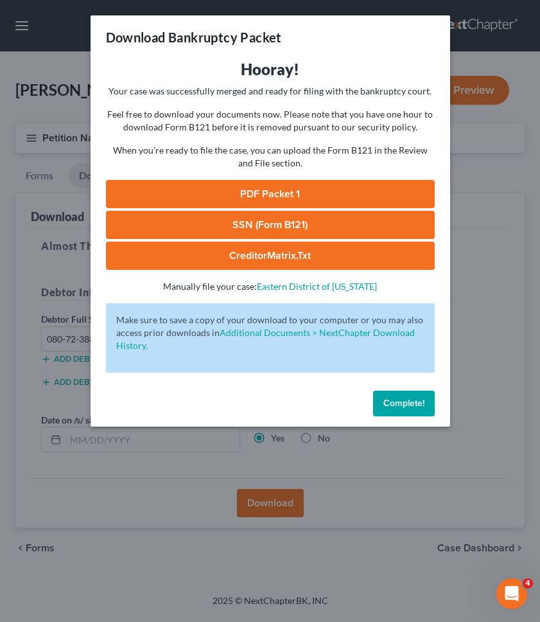
click at [298, 190] on link "PDF Packet 1" at bounding box center [270, 194] width 329 height 28
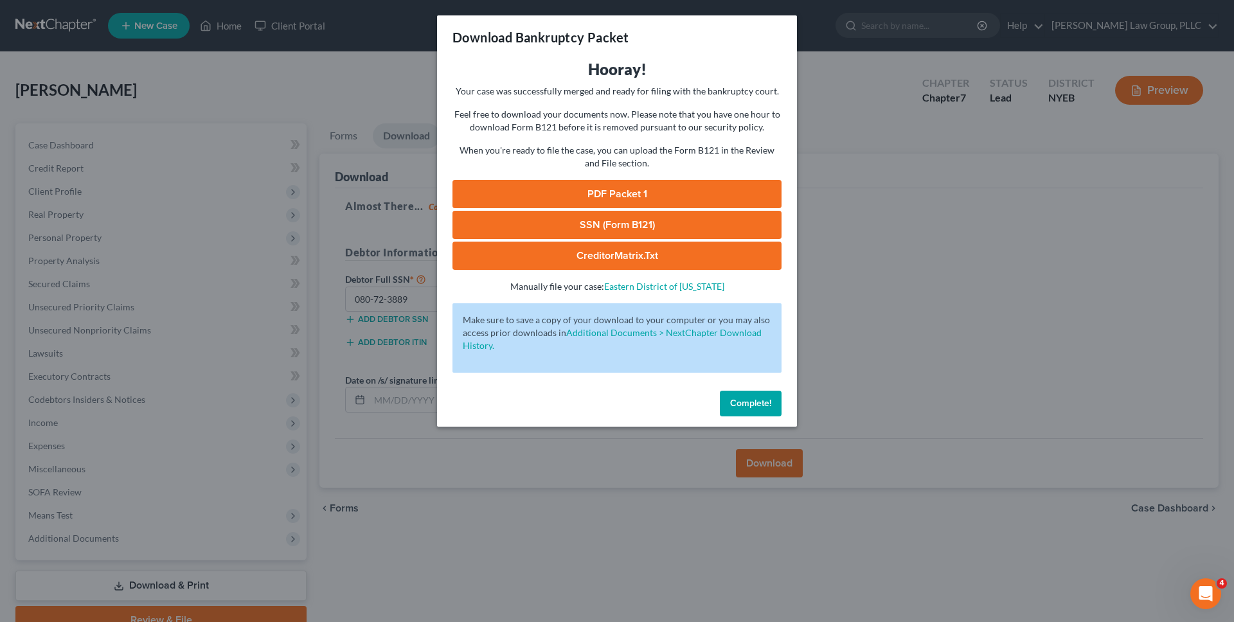
click at [555, 226] on link "SSN (Form B121)" at bounding box center [616, 225] width 329 height 28
click at [315, 78] on div "Download Bankruptcy Packet Hooray! Your case was successfully merged and ready …" at bounding box center [617, 311] width 1234 height 622
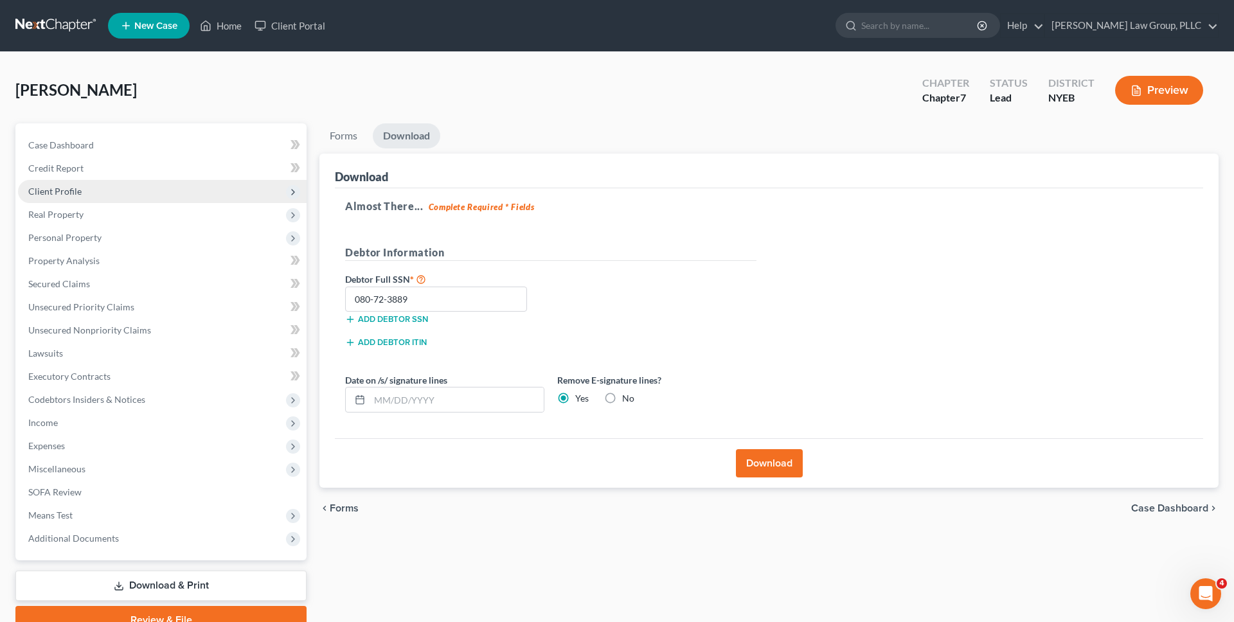
click at [207, 197] on span "Client Profile" at bounding box center [162, 191] width 289 height 23
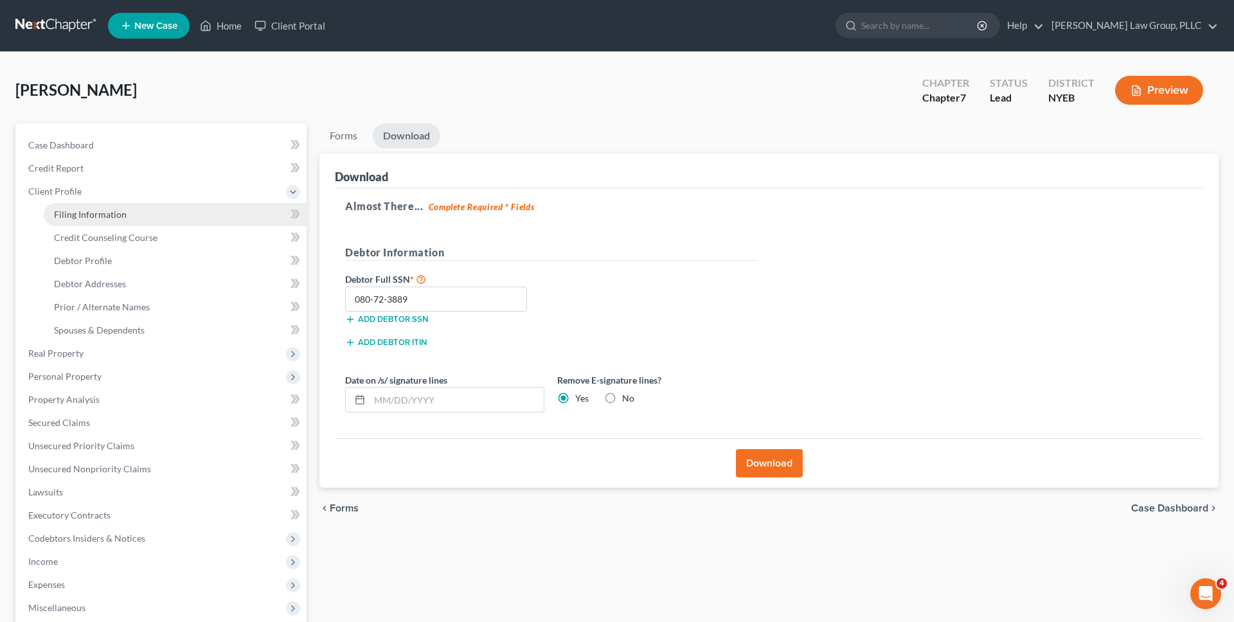
click at [199, 213] on link "Filing Information" at bounding box center [175, 214] width 263 height 23
select select "1"
select select "0"
select select "53"
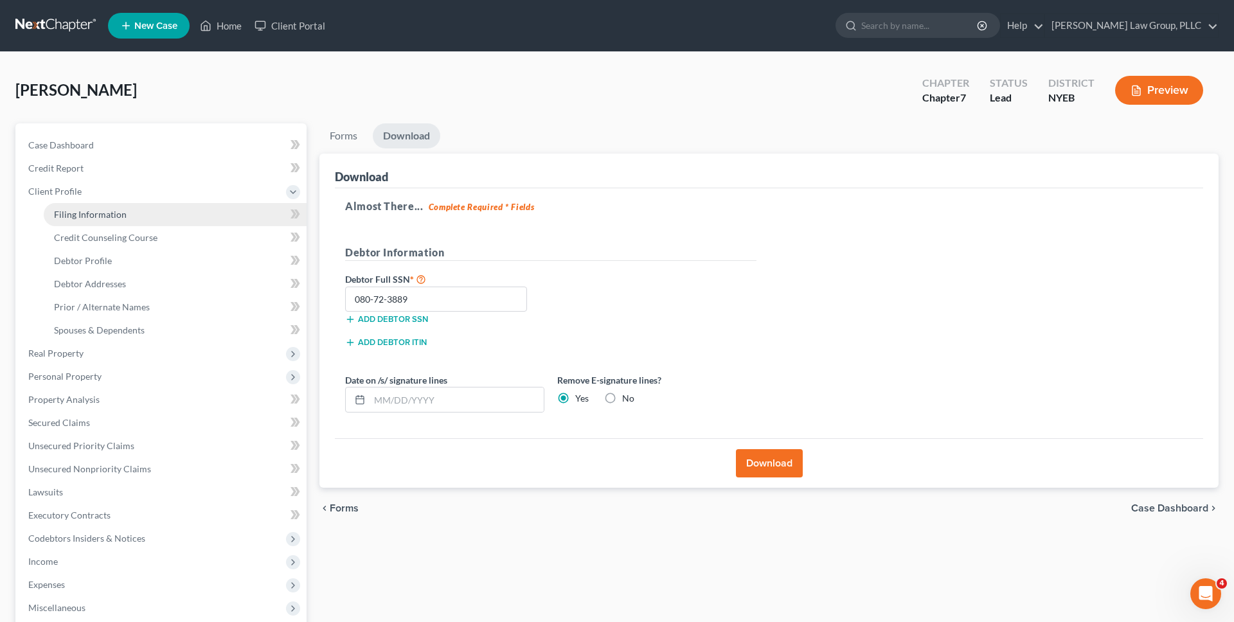
select select "1"
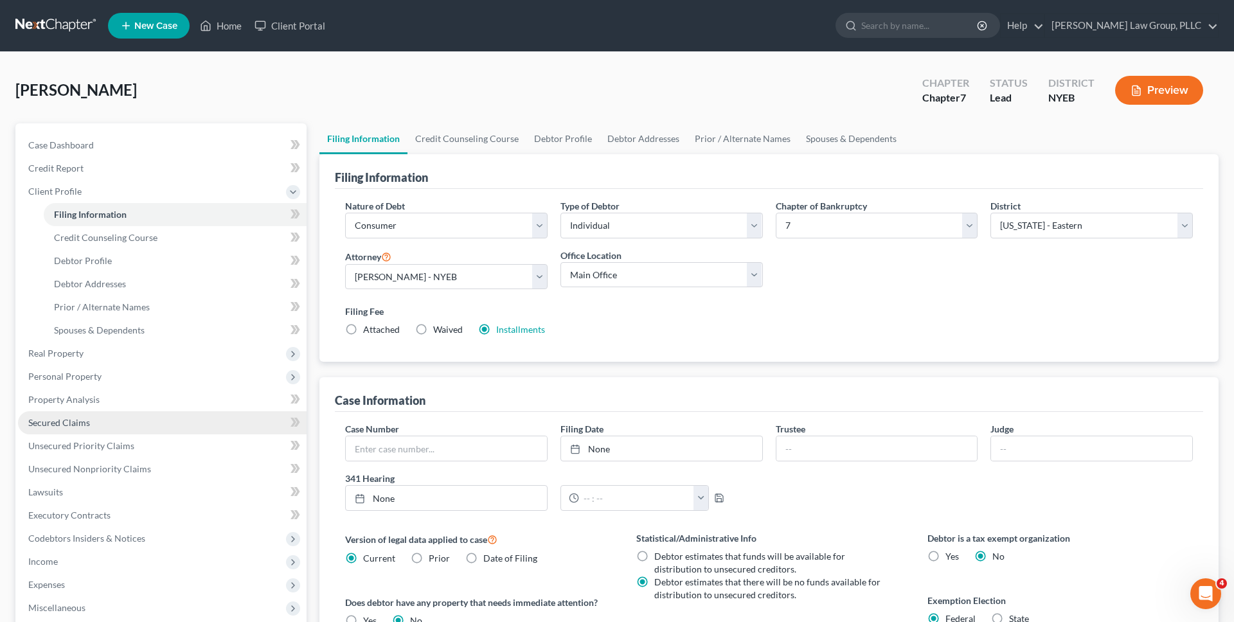
scroll to position [225, 0]
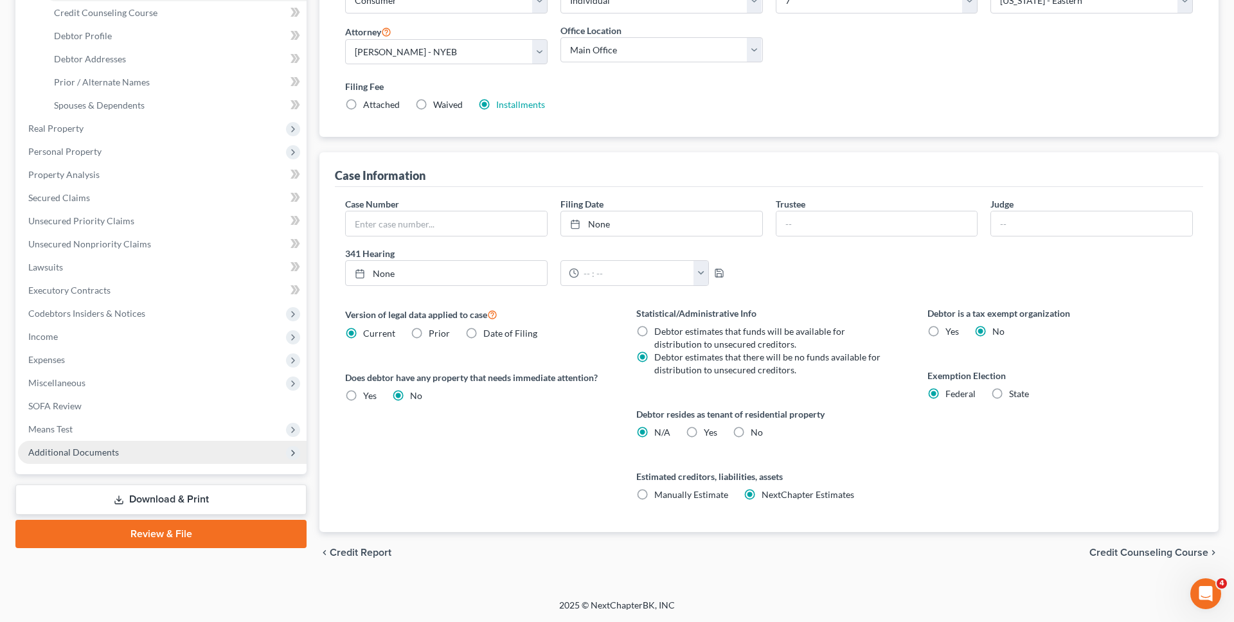
click at [153, 458] on span "Additional Documents" at bounding box center [162, 452] width 289 height 23
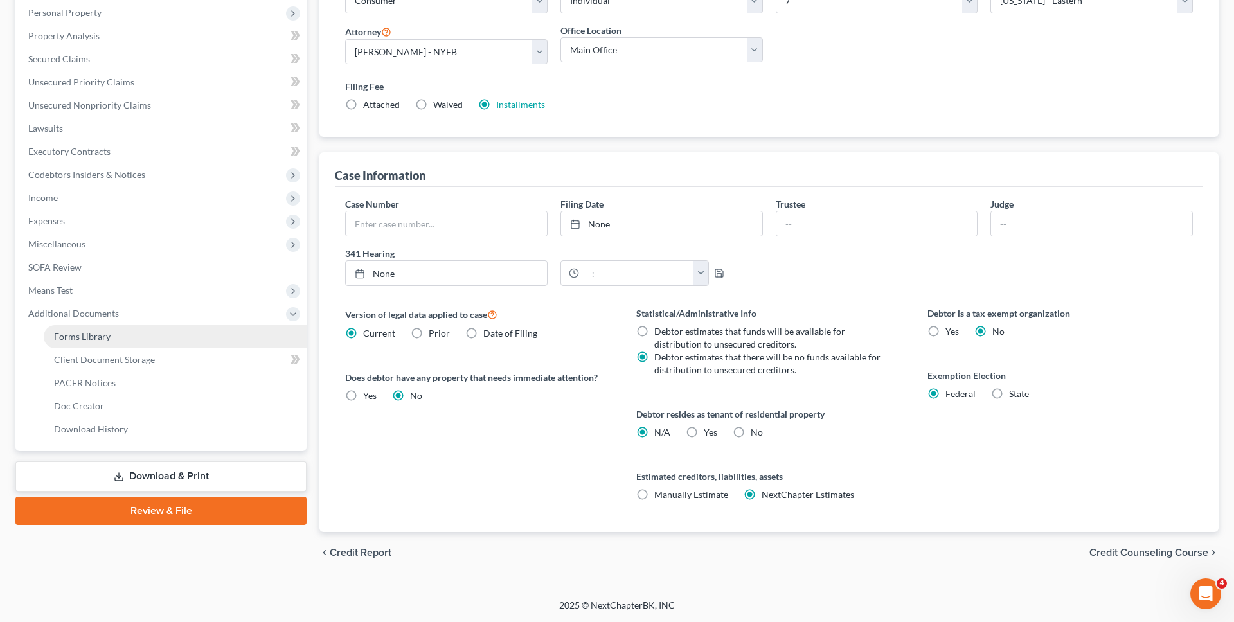
click at [160, 335] on link "Forms Library" at bounding box center [175, 336] width 263 height 23
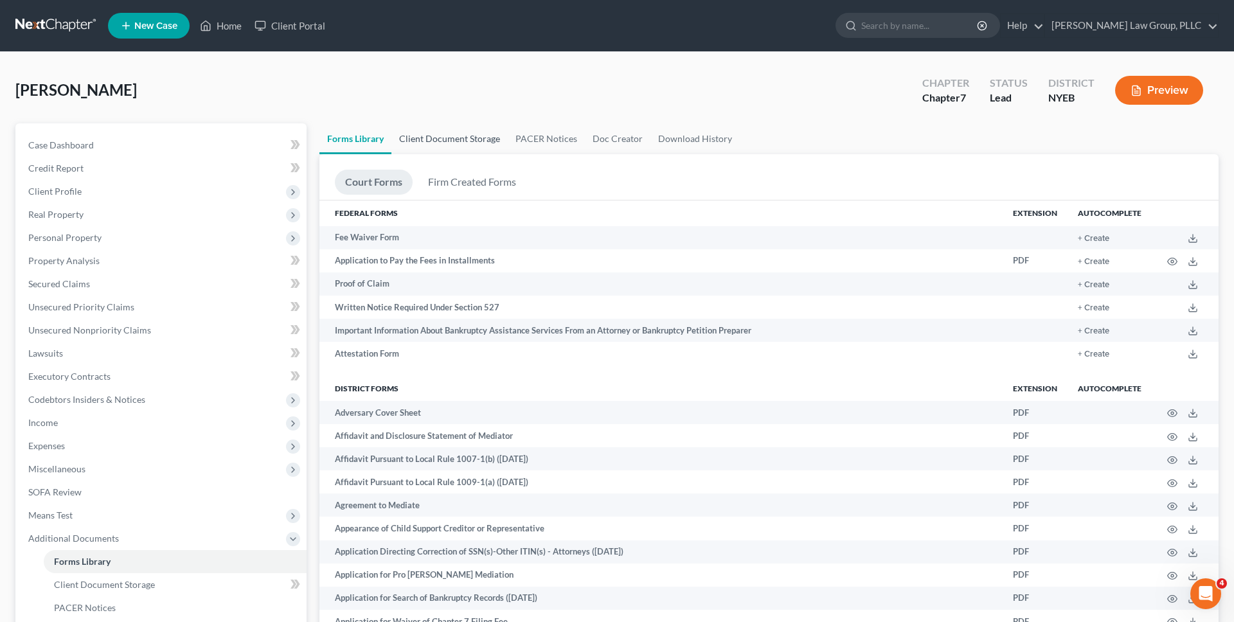
click at [469, 148] on link "Client Document Storage" at bounding box center [449, 138] width 116 height 31
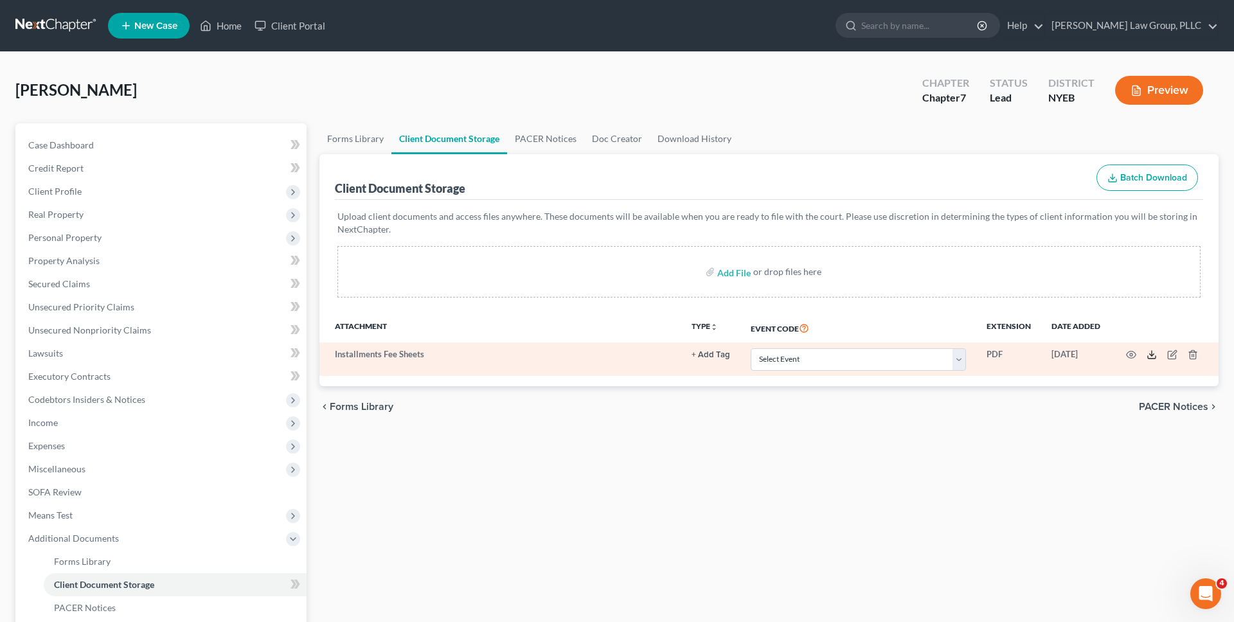
click at [1153, 354] on polyline at bounding box center [1152, 355] width 4 height 2
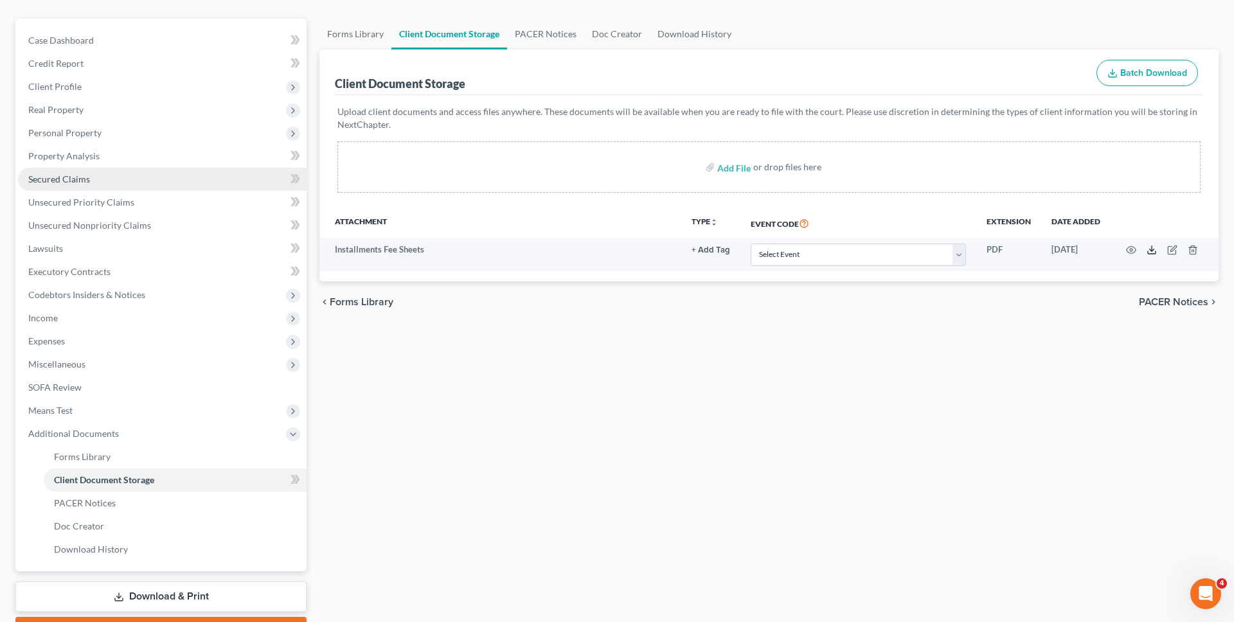
scroll to position [177, 0]
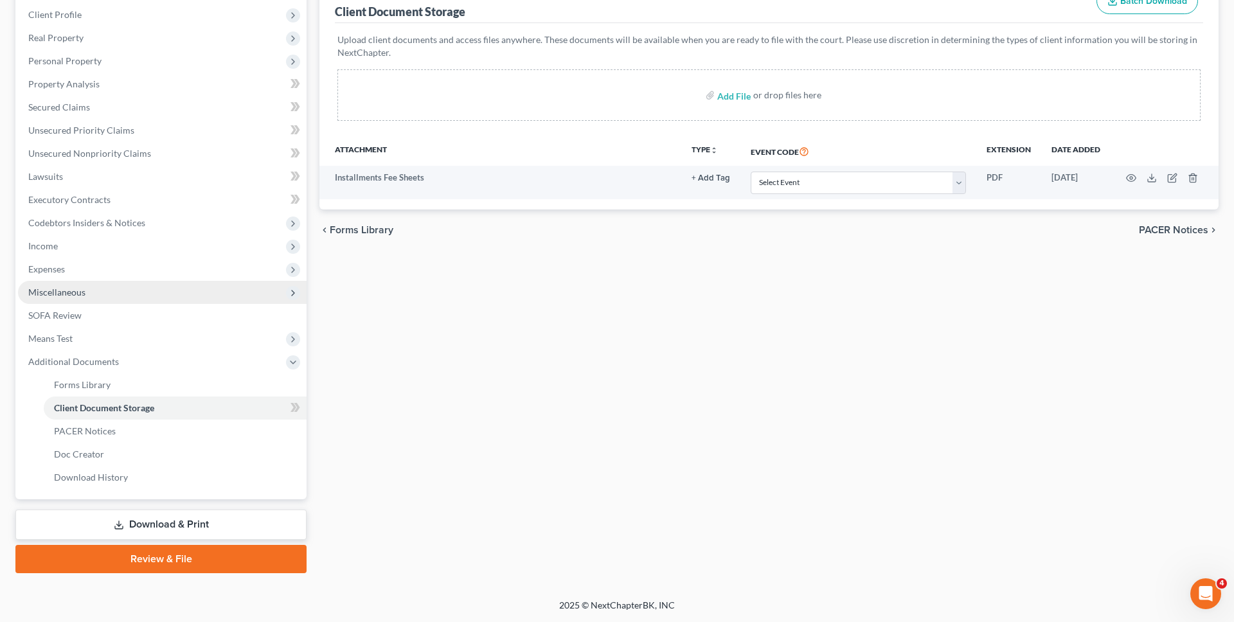
click at [219, 298] on span "Miscellaneous" at bounding box center [162, 292] width 289 height 23
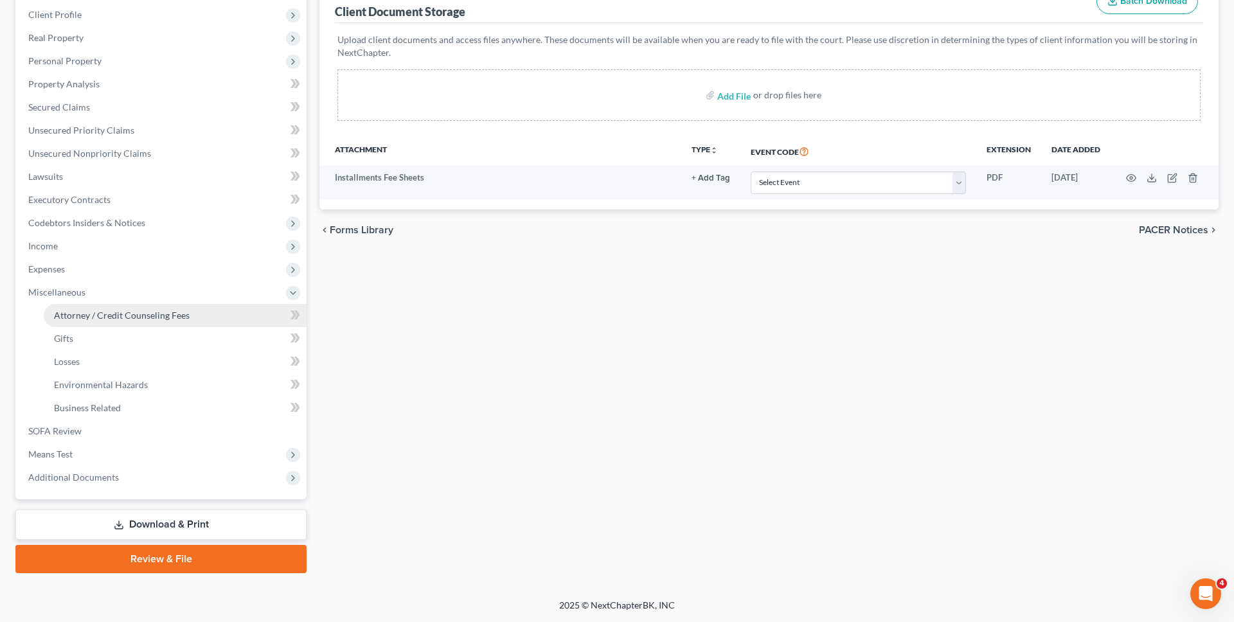
click at [215, 307] on link "Attorney / Credit Counseling Fees" at bounding box center [175, 315] width 263 height 23
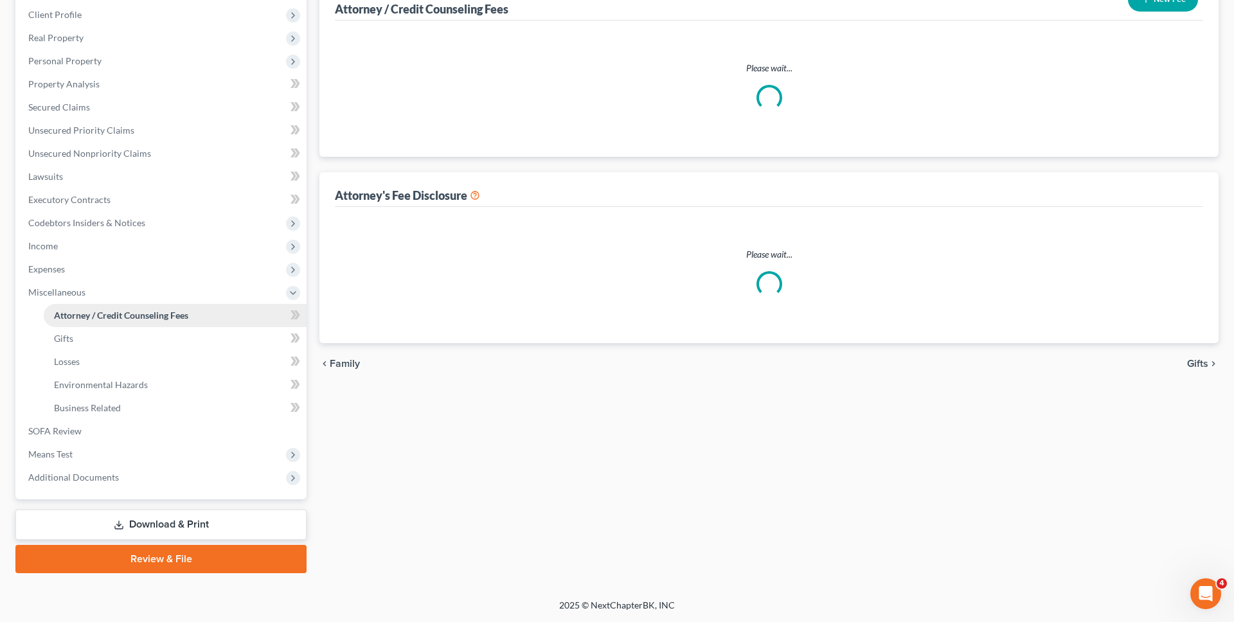
select select "0"
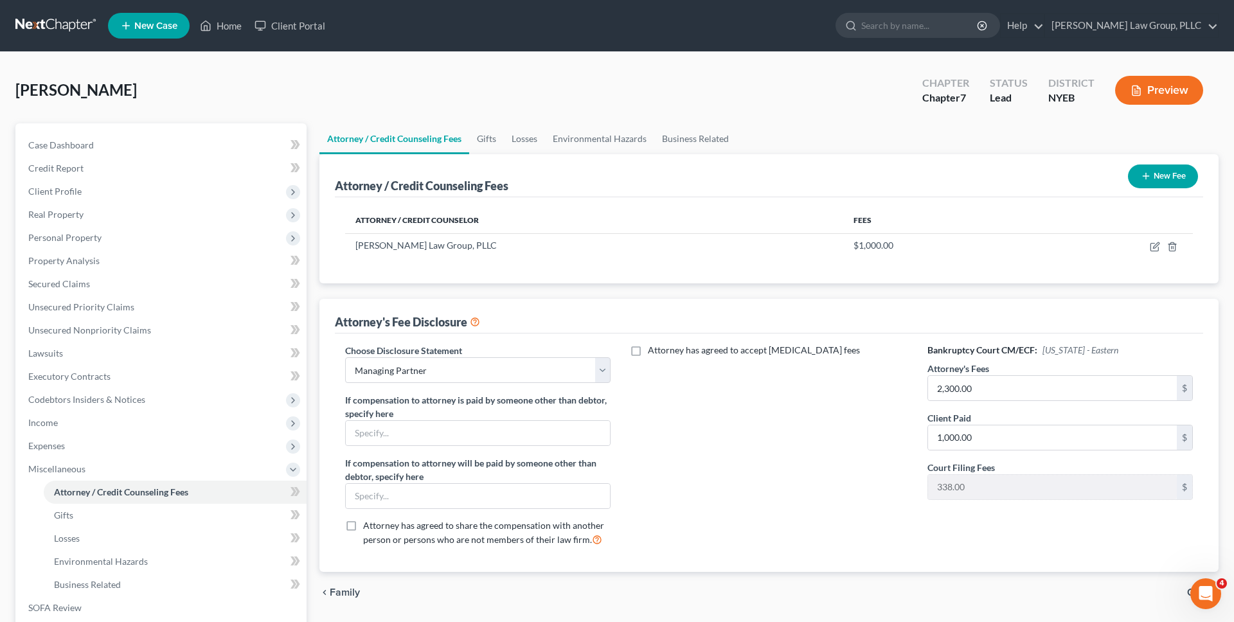
click at [82, 18] on link at bounding box center [56, 25] width 82 height 23
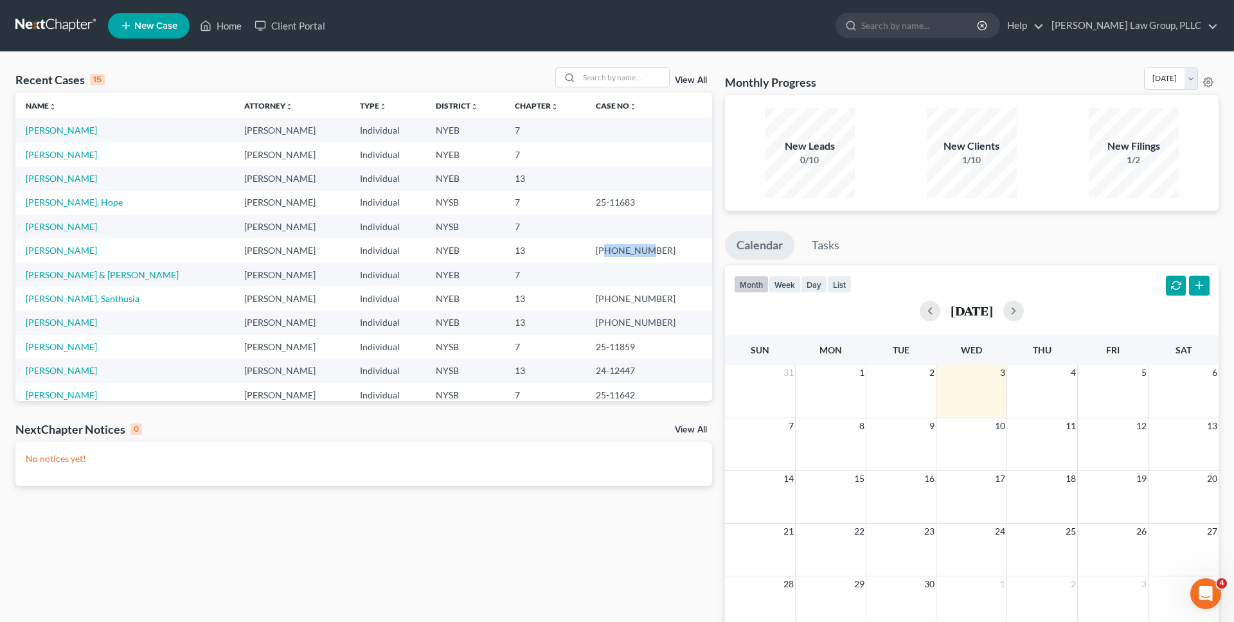
copy td "25-44185"
drag, startPoint x: 677, startPoint y: 250, endPoint x: 639, endPoint y: 250, distance: 38.6
click at [639, 250] on td "[PHONE_NUMBER]" at bounding box center [648, 250] width 126 height 24
